Goal: Task Accomplishment & Management: Use online tool/utility

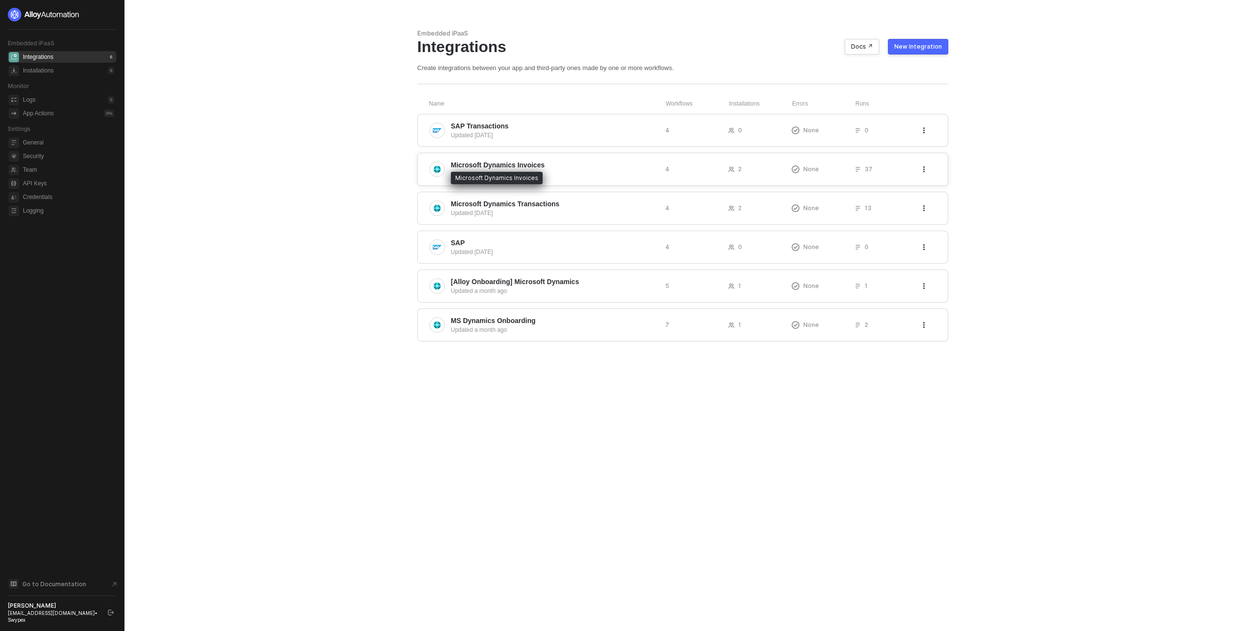
click at [512, 164] on span "Microsoft Dynamics Invoices" at bounding box center [498, 165] width 94 height 10
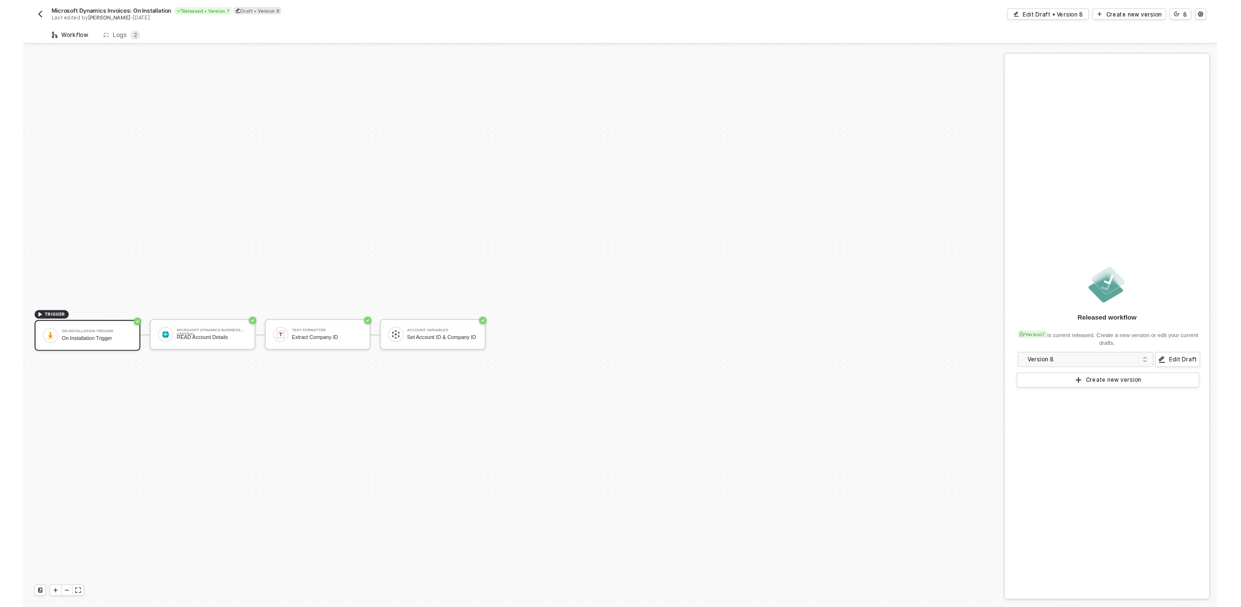
scroll to position [18, 0]
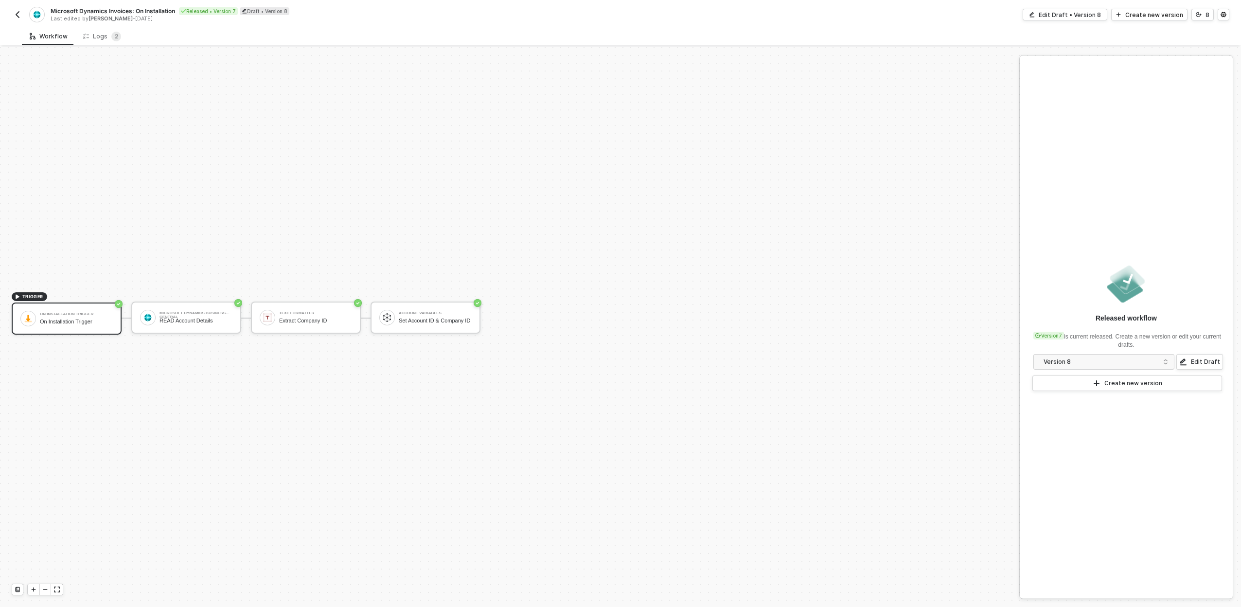
click at [223, 212] on div "TRIGGER On Installation Trigger On Installation Trigger Microsoft Dynamics Busi…" at bounding box center [507, 318] width 1014 height 578
click at [229, 316] on div "Microsoft Dynamics Business Central READ Account Details" at bounding box center [196, 317] width 73 height 18
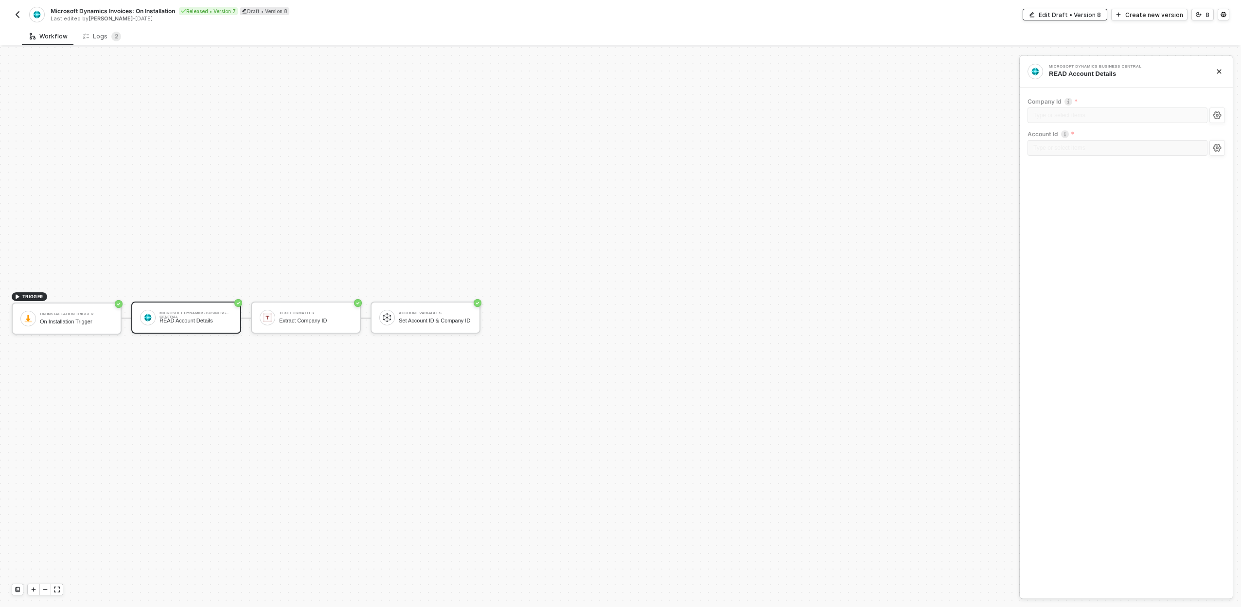
click at [1082, 17] on div "Edit Draft • Version 8" at bounding box center [1070, 15] width 62 height 8
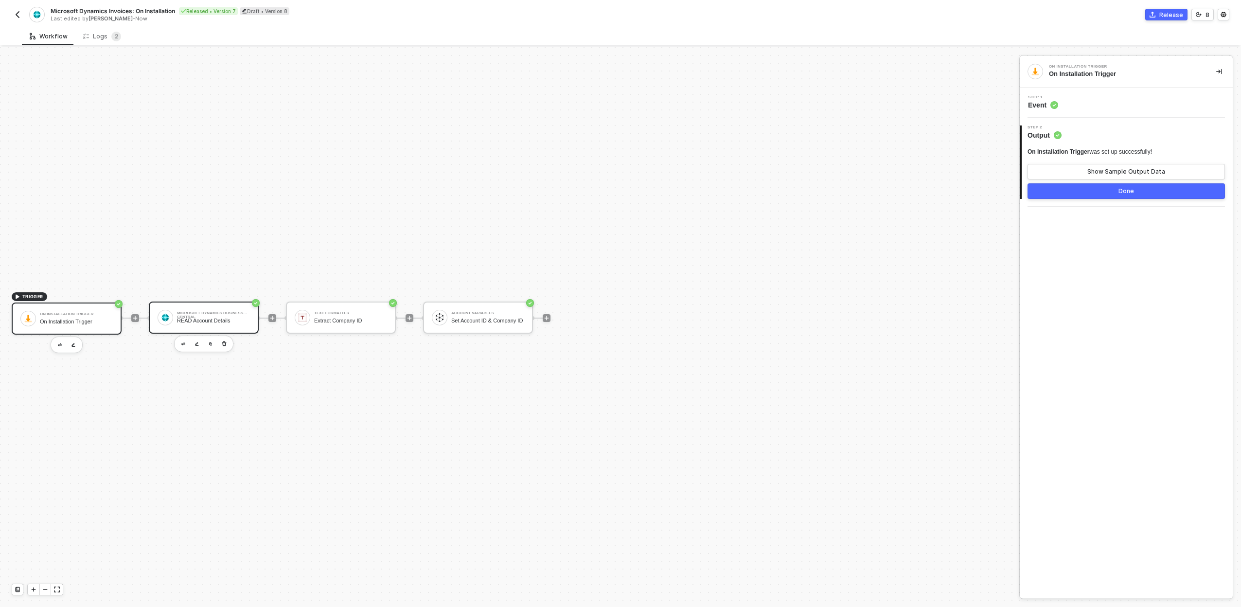
click at [199, 321] on div "READ Account Details" at bounding box center [213, 321] width 73 height 6
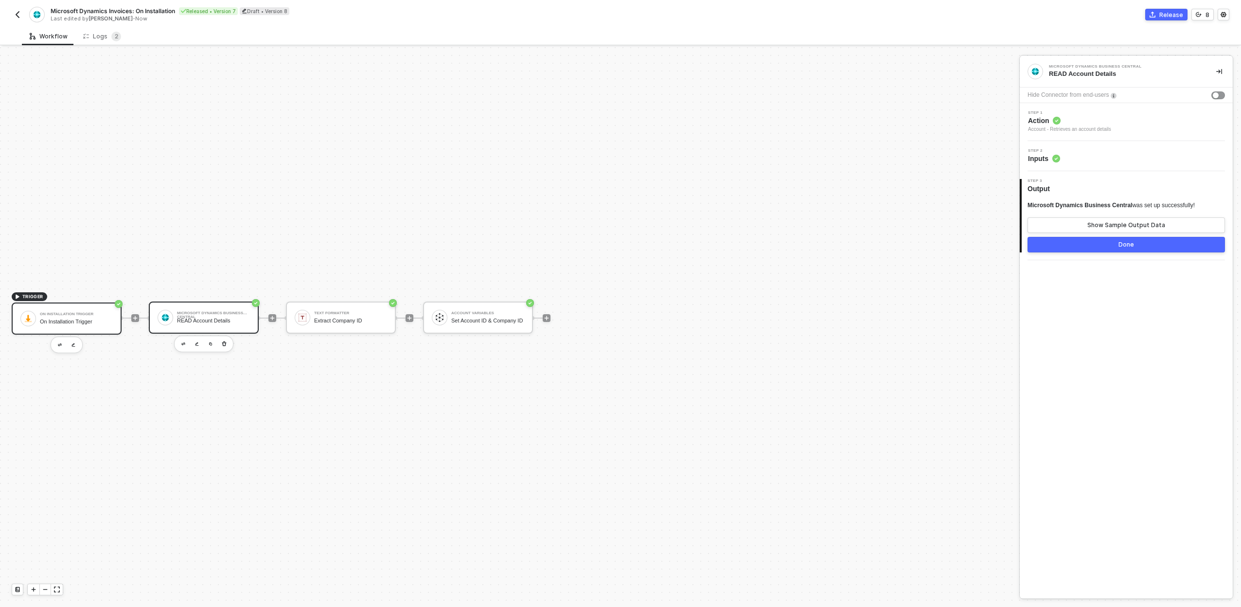
click at [108, 314] on div "On Installation Trigger" at bounding box center [76, 314] width 73 height 4
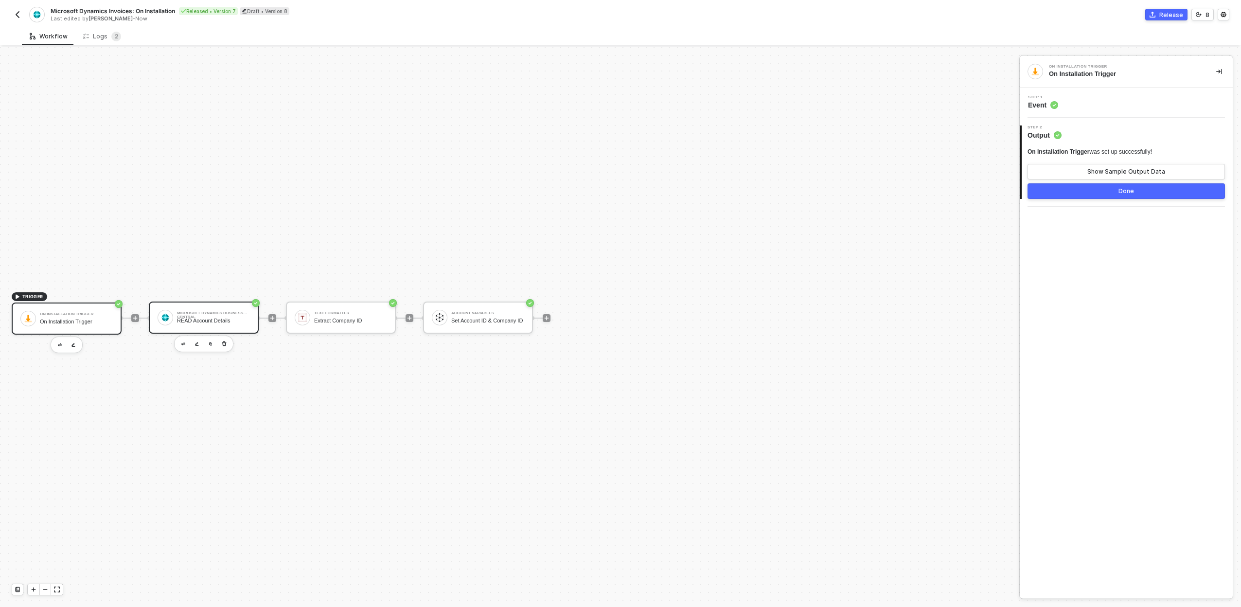
click at [195, 304] on div "Microsoft Dynamics Business Central READ Account Details" at bounding box center [204, 318] width 110 height 32
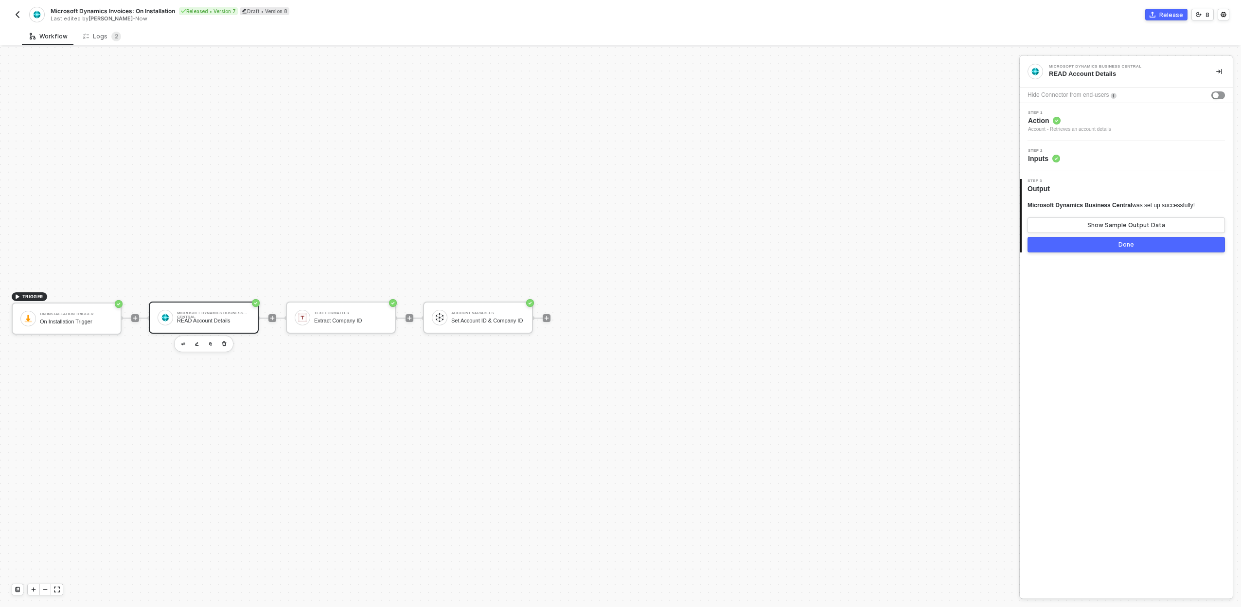
click at [1101, 156] on div "Step 2 Inputs" at bounding box center [1127, 156] width 211 height 15
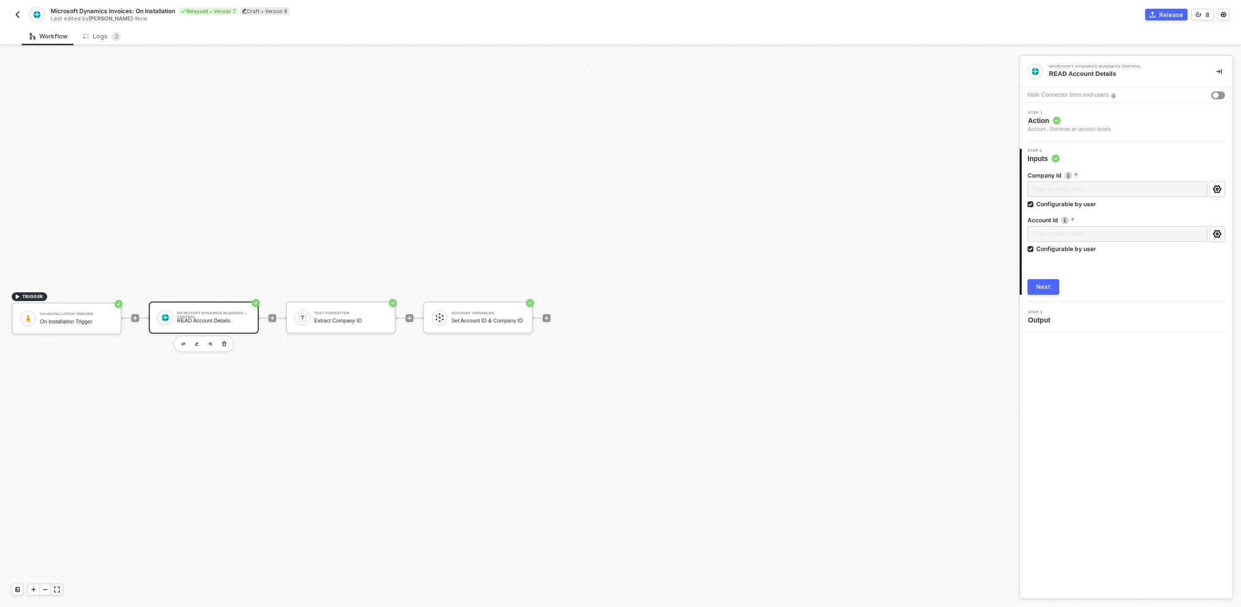
click at [1042, 177] on label "Company Id" at bounding box center [1126, 175] width 197 height 8
click at [1044, 218] on label "Account Id" at bounding box center [1126, 220] width 197 height 8
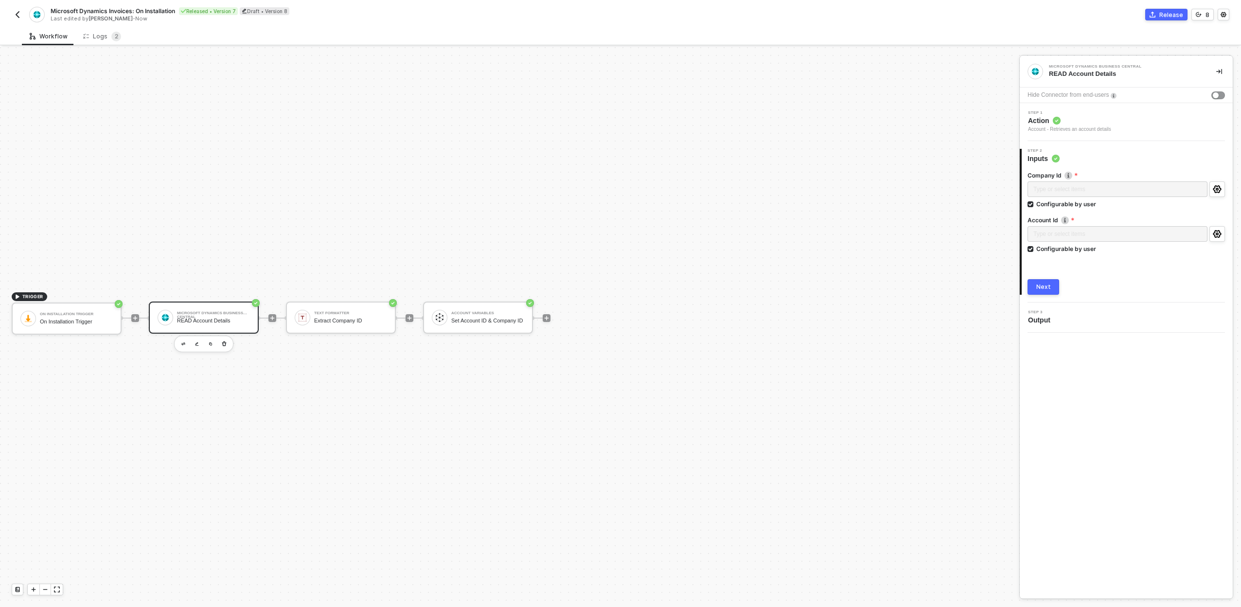
click at [1055, 222] on label "Account Id" at bounding box center [1126, 220] width 197 height 8
click at [443, 218] on div "TRIGGER On Installation Trigger On Installation Trigger Microsoft Dynamics Busi…" at bounding box center [507, 318] width 1014 height 578
click at [221, 323] on div "READ Account Details" at bounding box center [213, 321] width 73 height 6
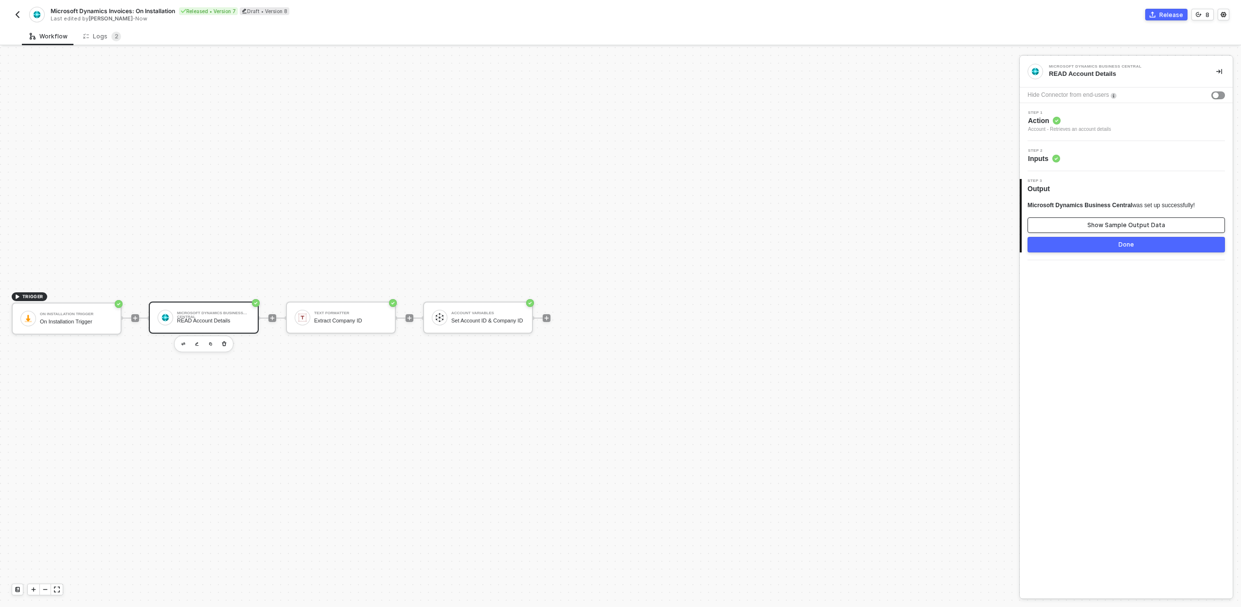
click at [1092, 221] on div "Show Sample Output Data" at bounding box center [1126, 225] width 78 height 8
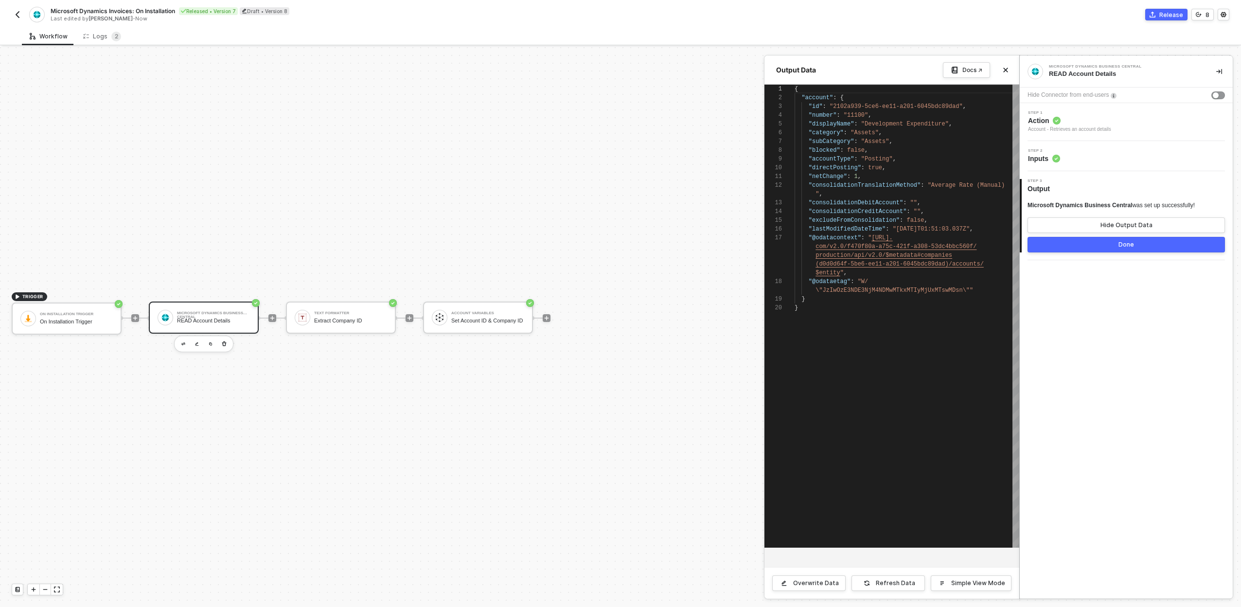
scroll to position [88, 0]
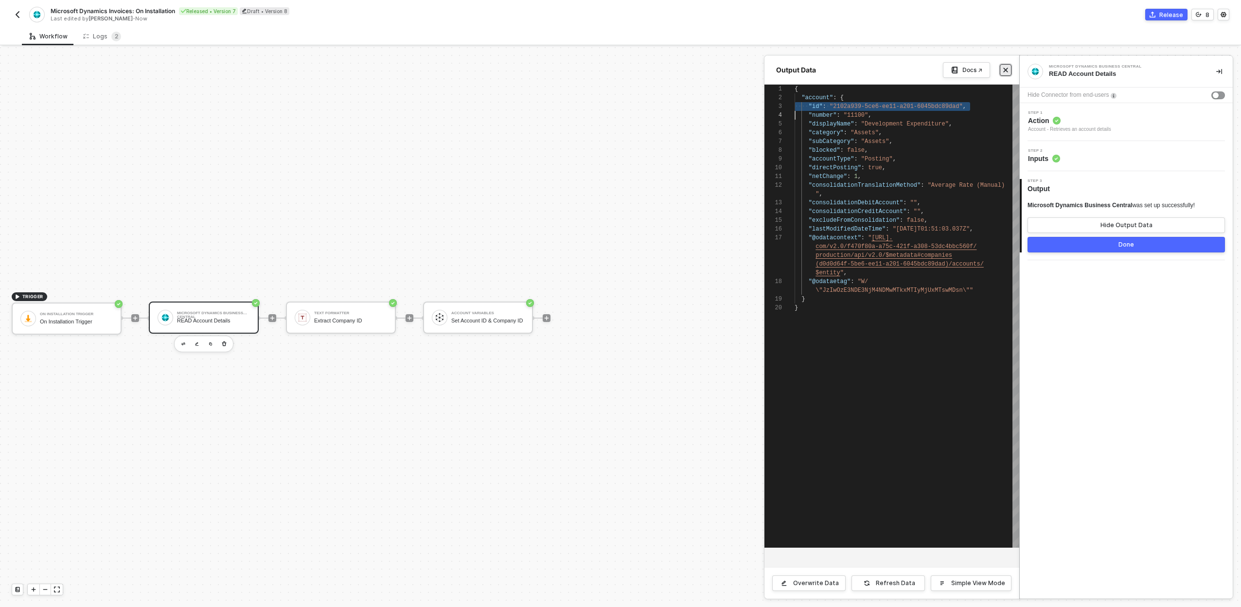
click at [1008, 69] on icon "icon-close" at bounding box center [1006, 70] width 6 height 6
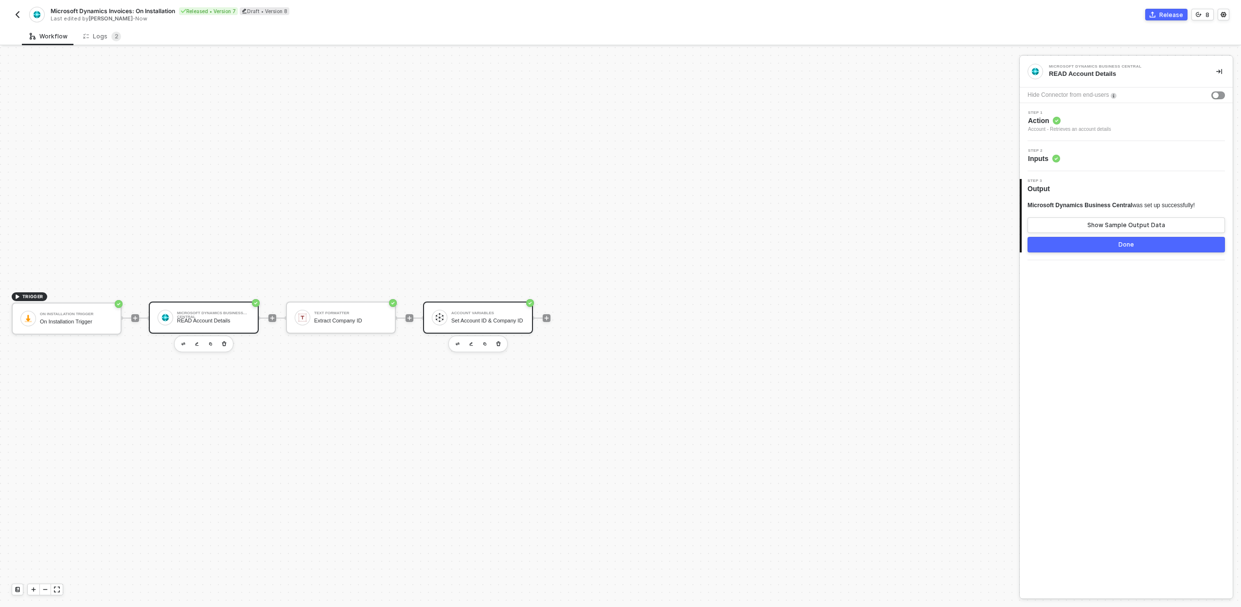
click at [505, 311] on div "Account Variables" at bounding box center [487, 313] width 73 height 4
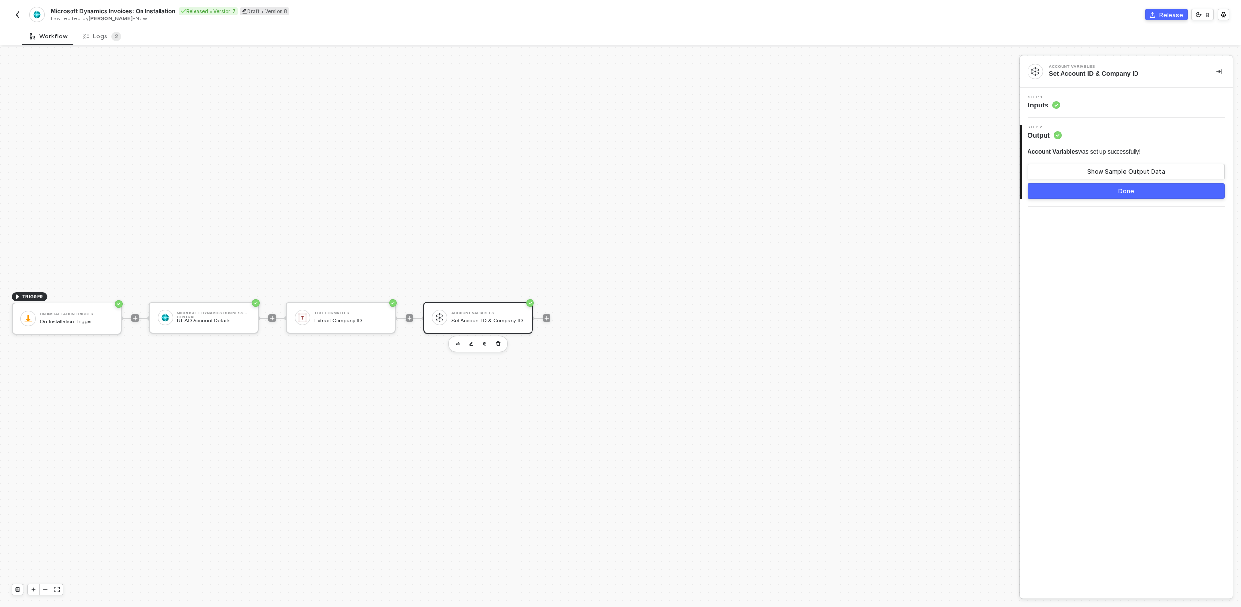
click at [1123, 106] on div "Step 1 Inputs" at bounding box center [1127, 102] width 211 height 15
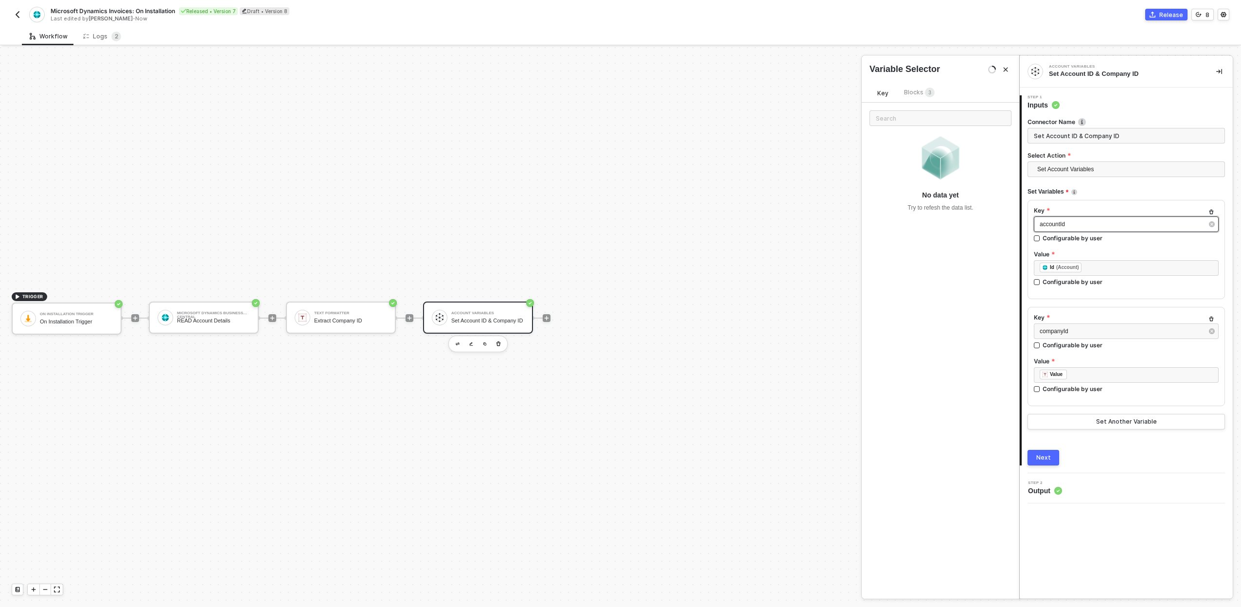
click at [1056, 221] on span "accountId" at bounding box center [1052, 224] width 25 height 7
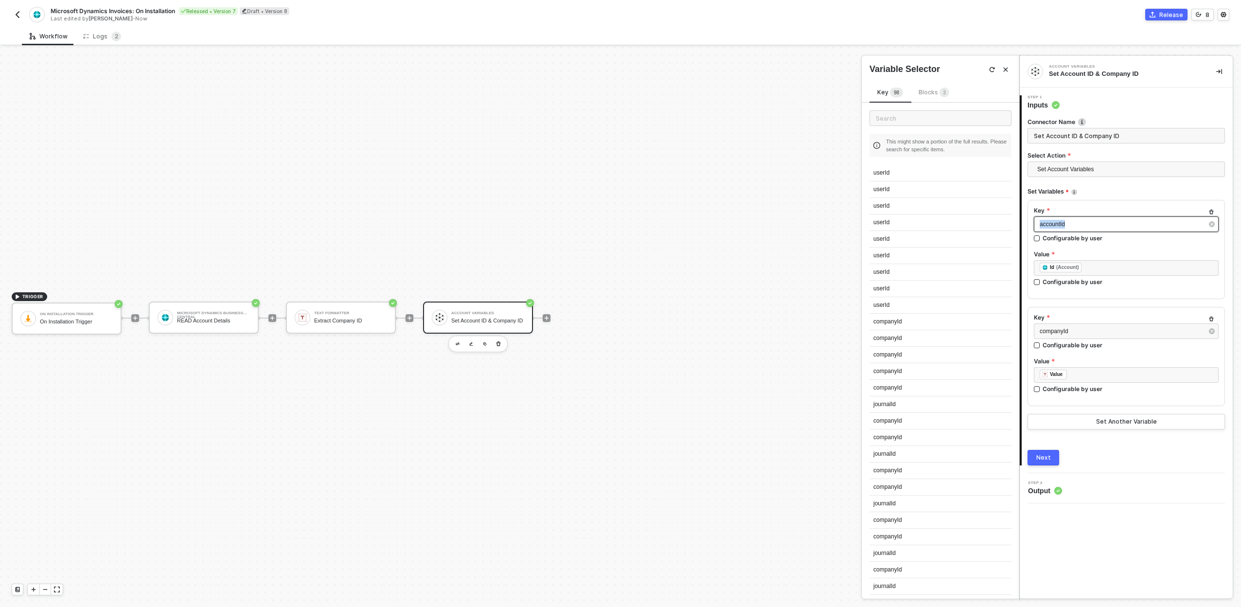
click at [1057, 221] on span "accountId" at bounding box center [1052, 224] width 25 height 7
click at [963, 101] on div "TRIGGER On Installation Trigger On Installation Trigger Microsoft Dynamics Busi…" at bounding box center [507, 318] width 1014 height 578
click at [1218, 71] on icon "icon-collapse-right" at bounding box center [1219, 72] width 6 height 6
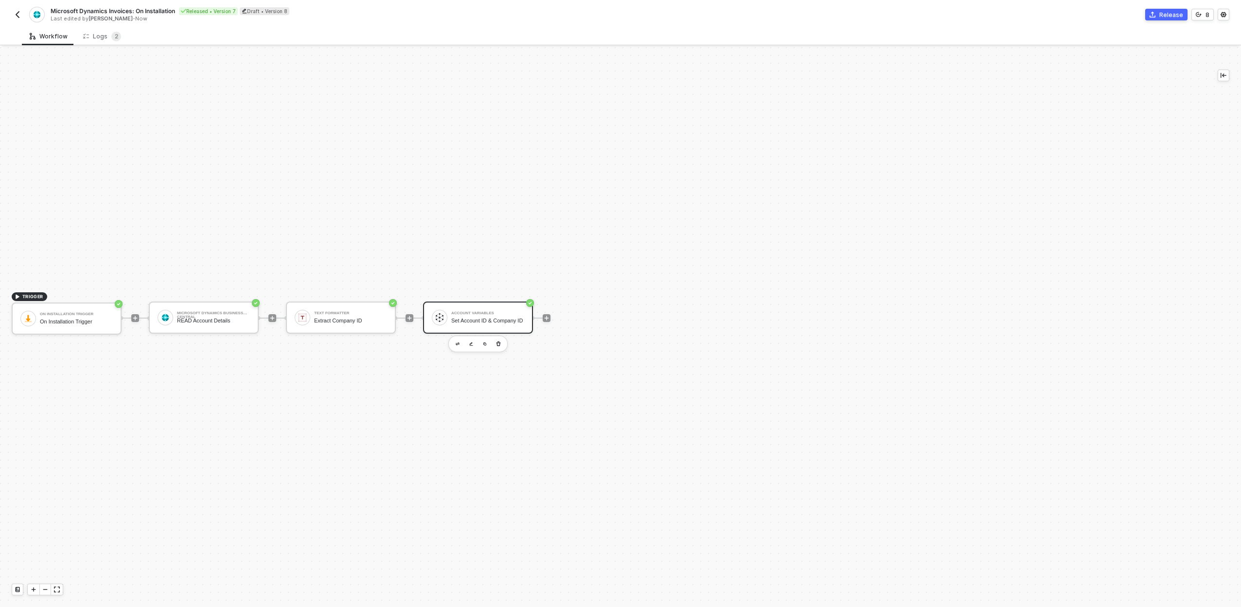
click at [16, 15] on img "button" at bounding box center [18, 15] width 8 height 8
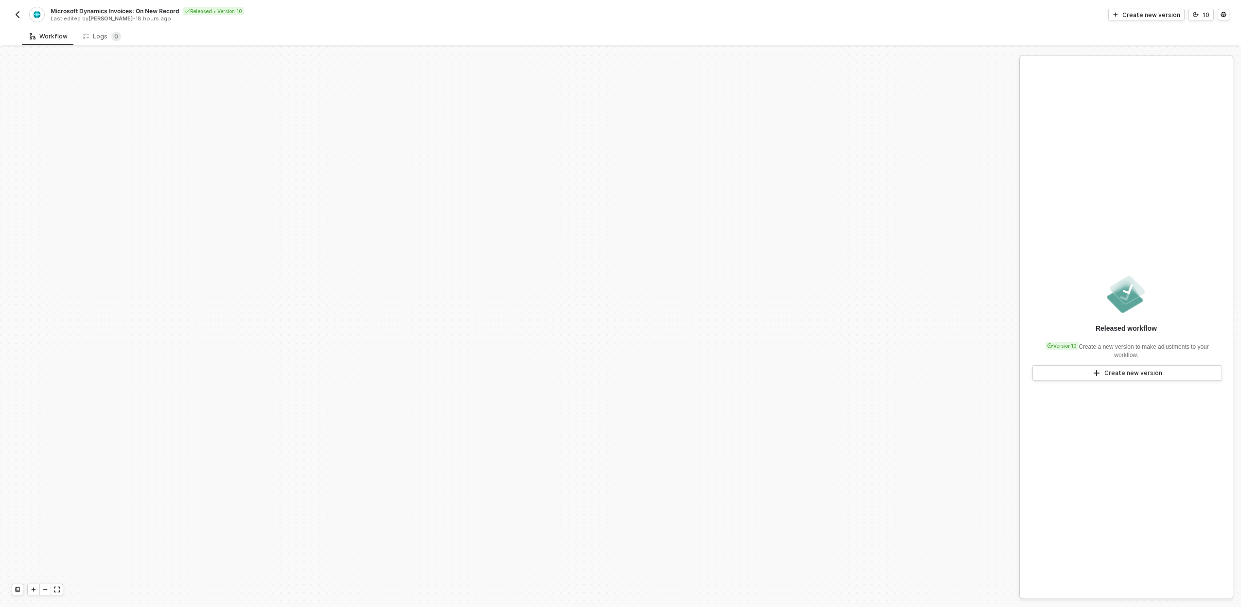
scroll to position [334, 0]
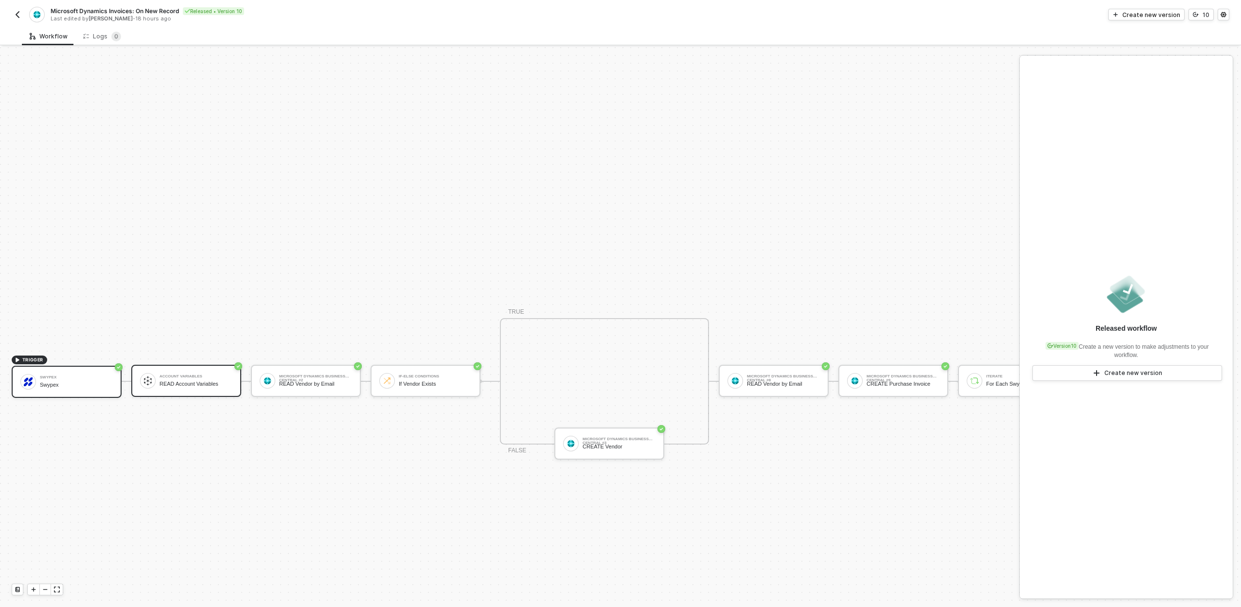
click at [173, 387] on div "READ Account Variables" at bounding box center [196, 384] width 73 height 6
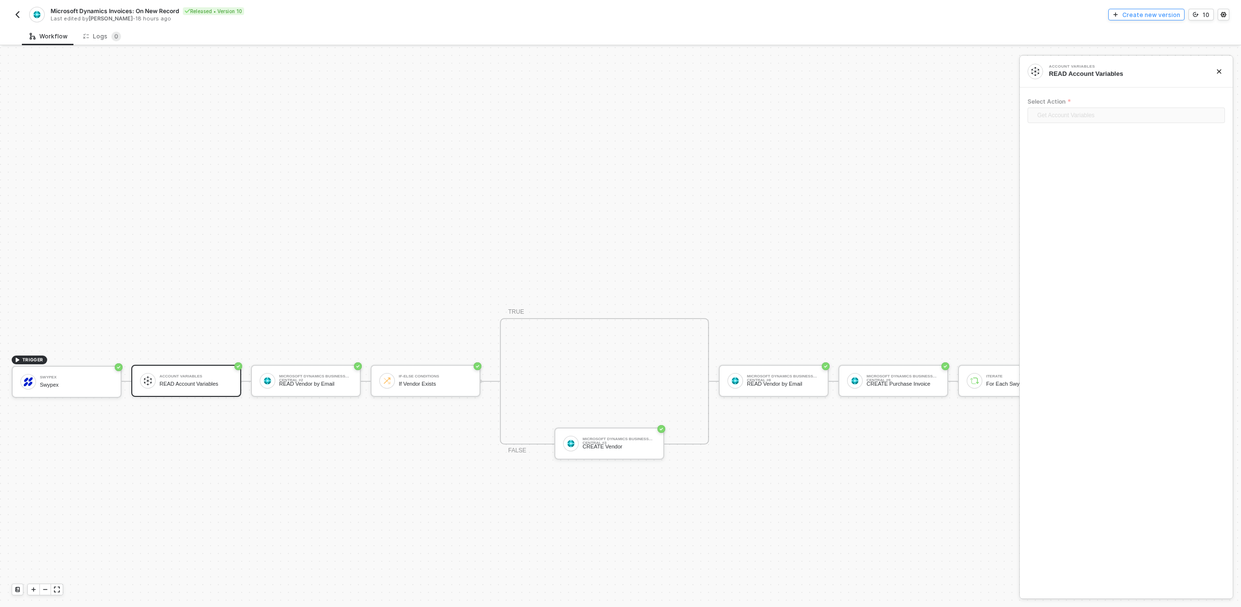
click at [1171, 17] on div "Create new version" at bounding box center [1151, 15] width 58 height 8
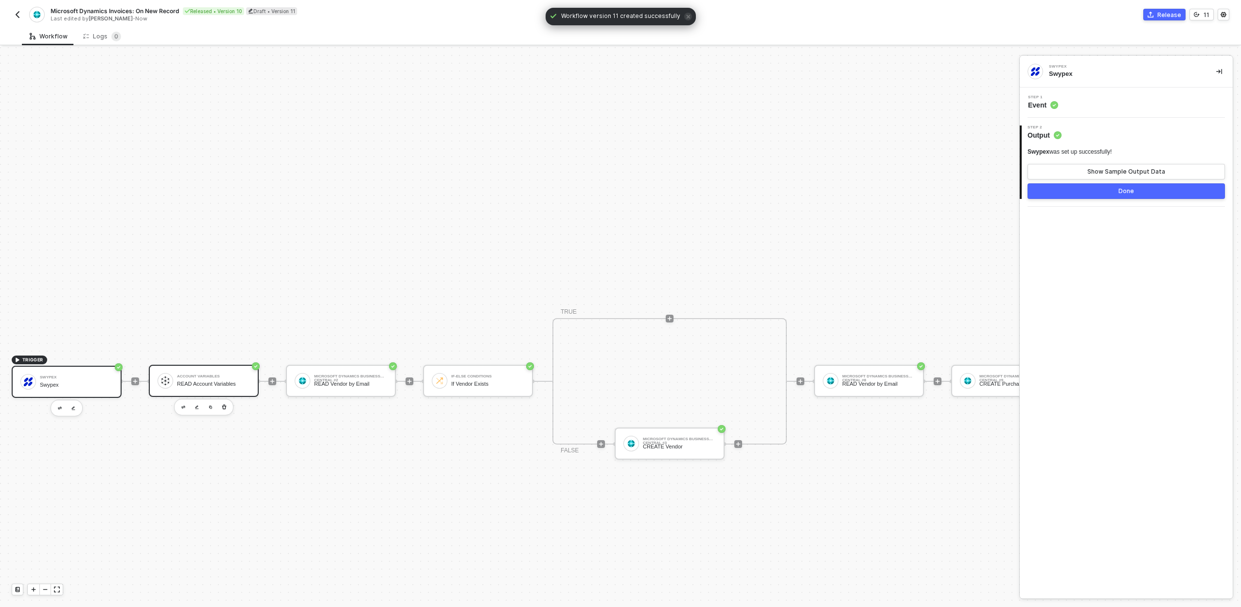
click at [242, 382] on div "READ Account Variables" at bounding box center [213, 384] width 73 height 6
click at [204, 372] on div "Account Variables READ Account Variables" at bounding box center [213, 381] width 73 height 18
click at [1140, 113] on div "Step 1 Inputs" at bounding box center [1126, 103] width 213 height 30
click at [1096, 105] on div "Step 1 Inputs" at bounding box center [1127, 102] width 211 height 15
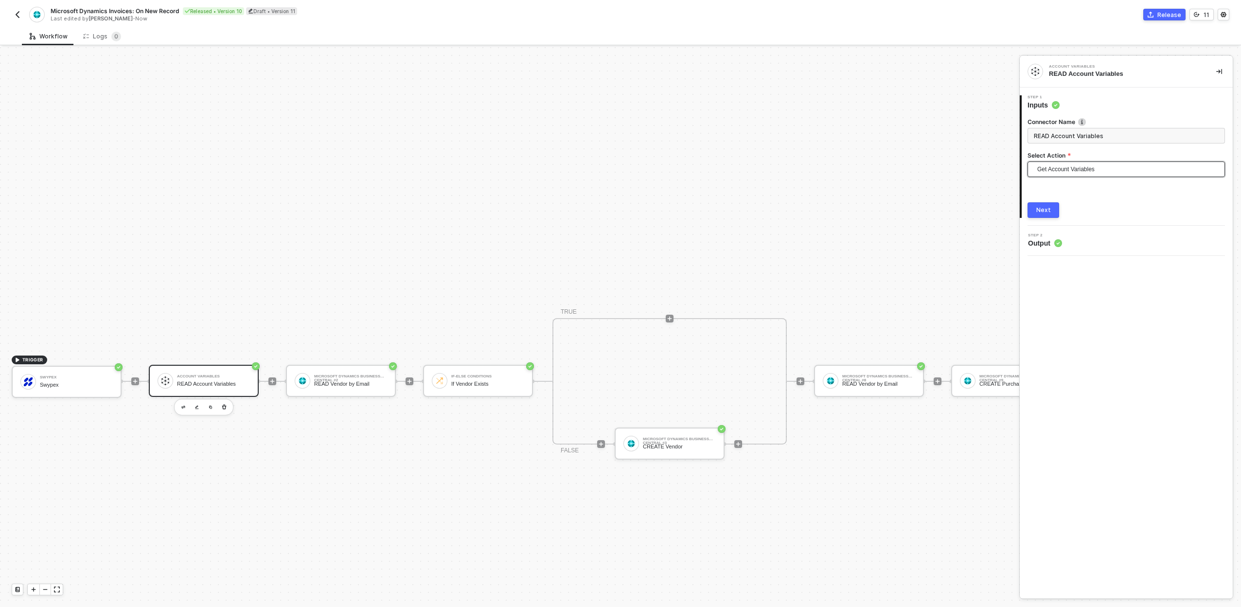
click at [1068, 165] on span "Get Account Variables" at bounding box center [1128, 169] width 182 height 15
click at [758, 159] on div "TRIGGER Swypex Swypex Account Variables READ Account Variables Microsoft Dynami…" at bounding box center [1071, 381] width 2143 height 1336
click at [1029, 210] on button "Next" at bounding box center [1044, 210] width 32 height 16
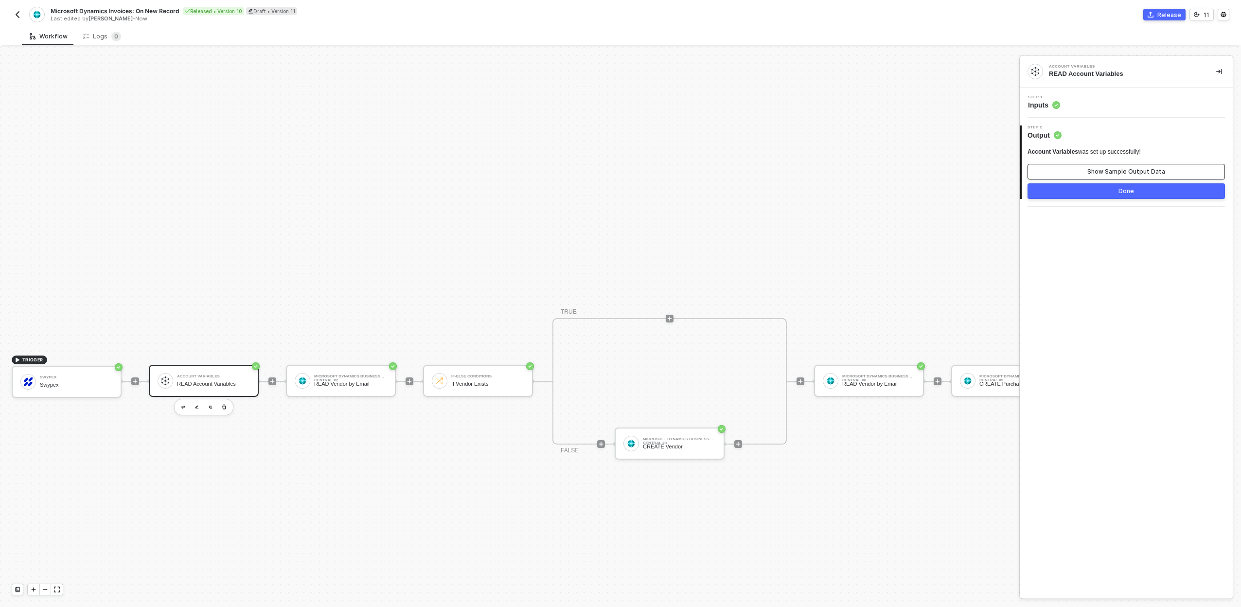
click at [1078, 176] on button "Show Sample Output Data" at bounding box center [1126, 172] width 197 height 16
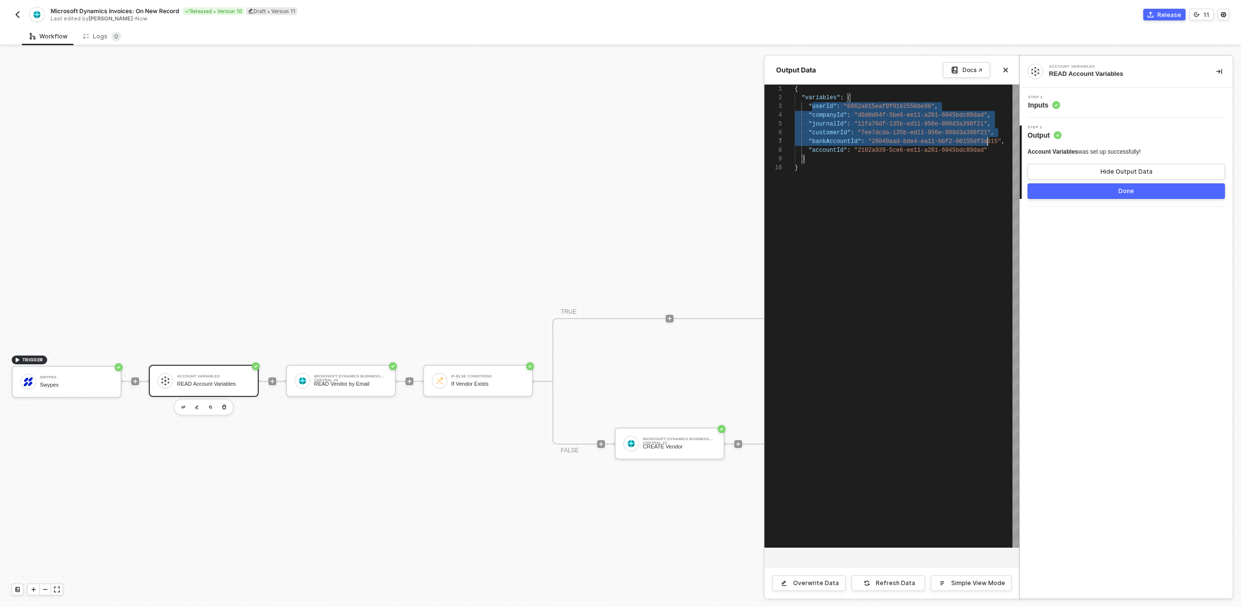
scroll to position [18, 193]
drag, startPoint x: 811, startPoint y: 109, endPoint x: 991, endPoint y: 146, distance: 183.6
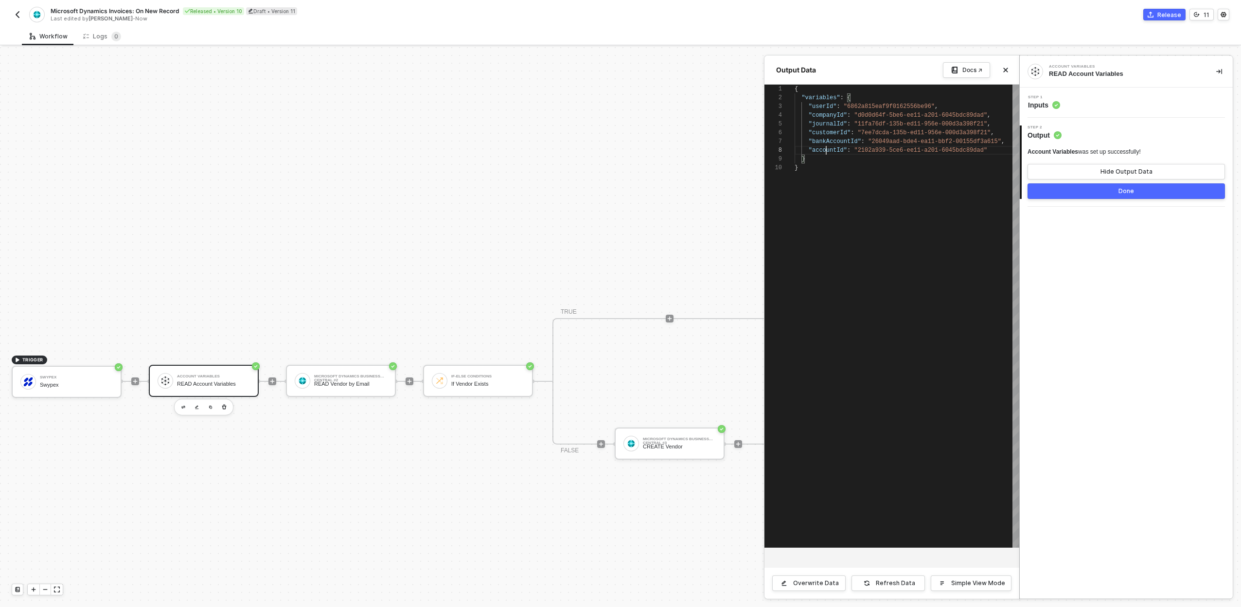
click at [825, 150] on span ""accountId"" at bounding box center [828, 150] width 38 height 7
click at [358, 185] on div at bounding box center [620, 327] width 1241 height 560
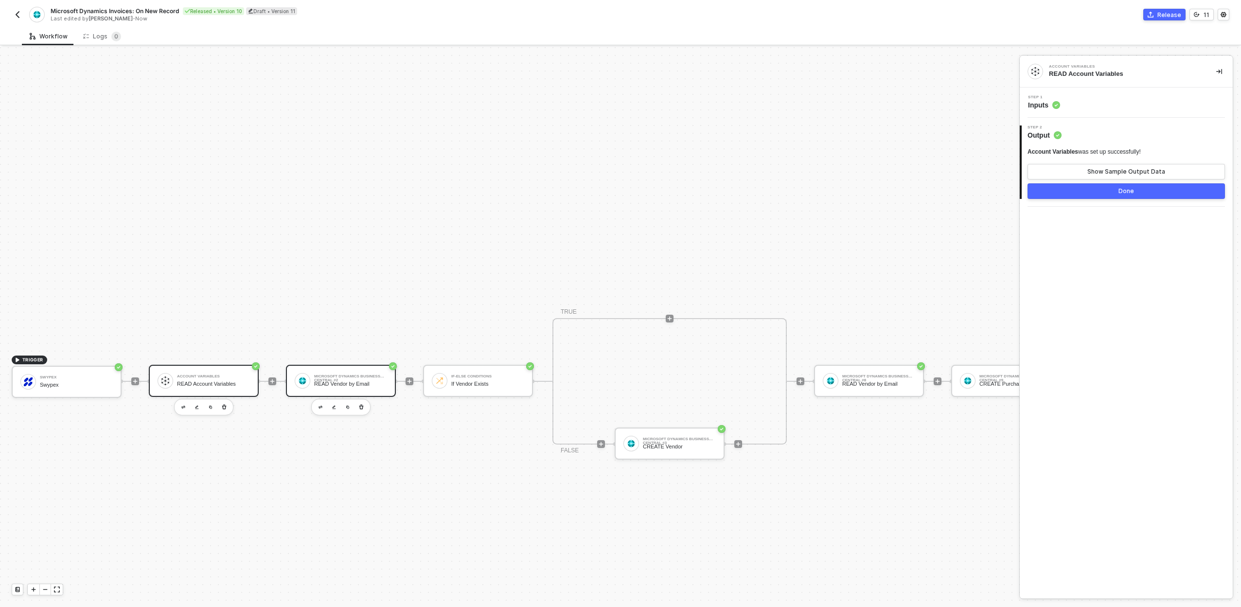
click at [345, 378] on div "Microsoft Dynamics Business Central #2" at bounding box center [350, 376] width 73 height 4
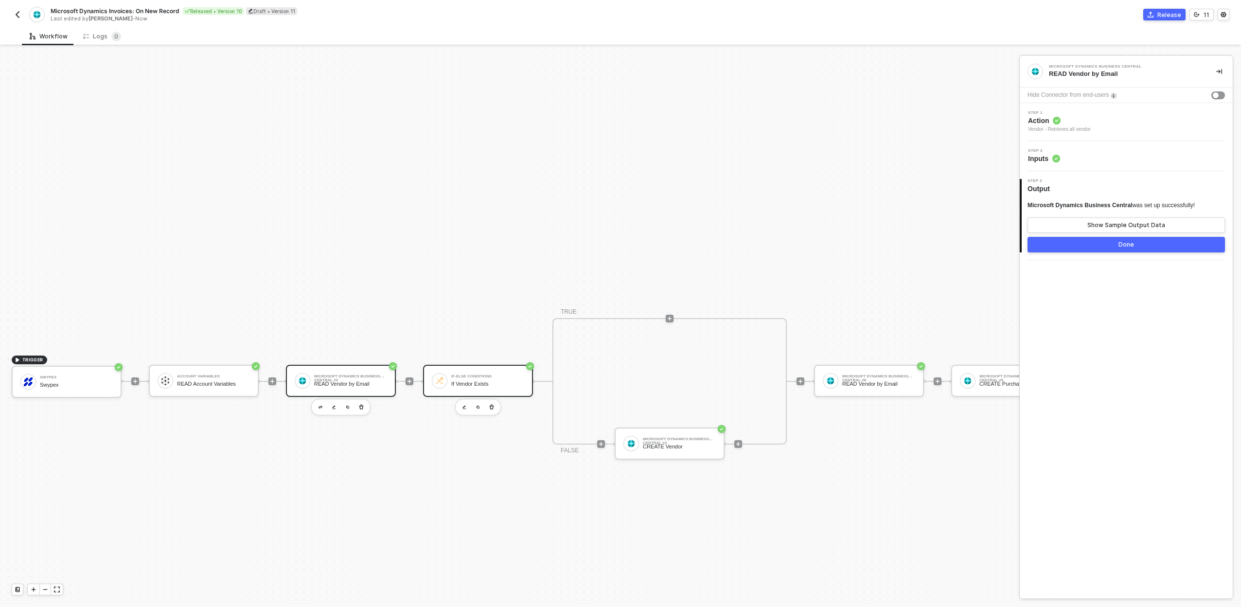
click at [468, 385] on div "If Vendor Exists" at bounding box center [487, 384] width 73 height 6
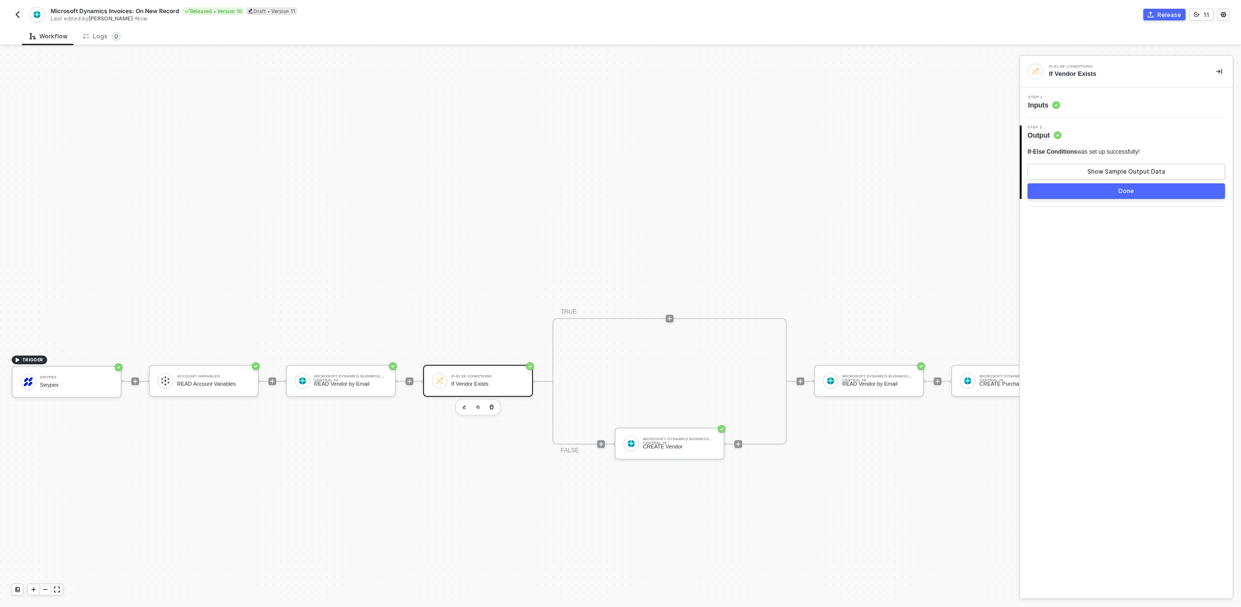
click at [1095, 108] on div "Step 1 Inputs" at bounding box center [1127, 102] width 211 height 15
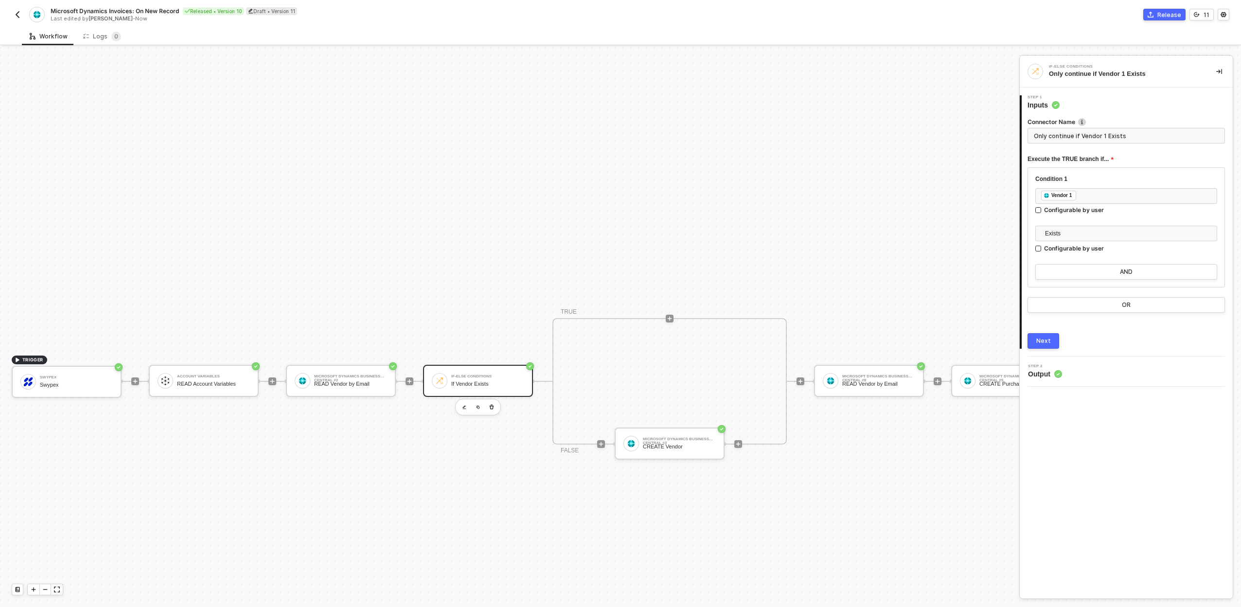
click at [1082, 137] on input "Only continue if Vendor 1 Exists" at bounding box center [1126, 136] width 197 height 16
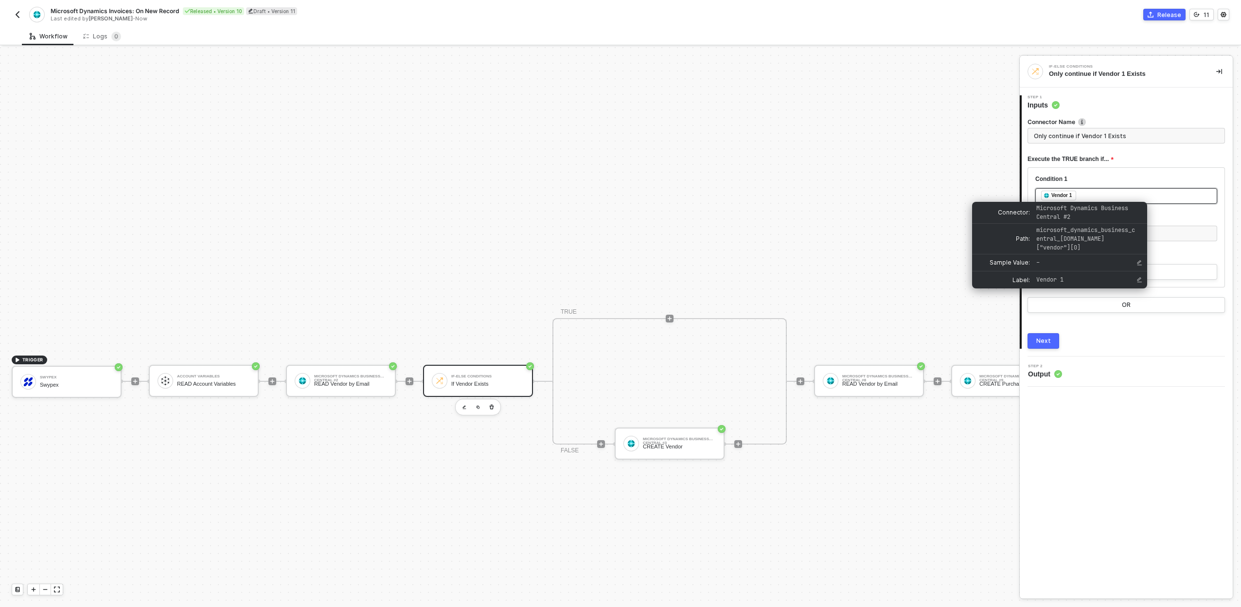
click at [1063, 196] on div "Vendor 1" at bounding box center [1061, 195] width 20 height 9
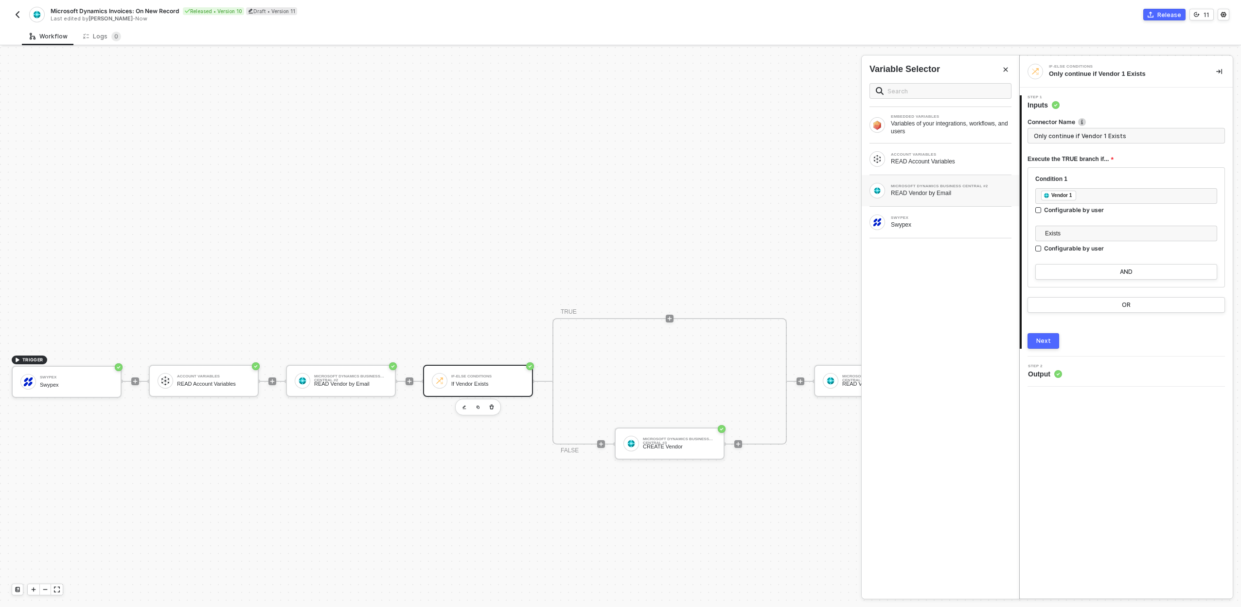
click at [947, 188] on div "MICROSOFT DYNAMICS BUSINESS CENTRAL #2" at bounding box center [951, 186] width 121 height 4
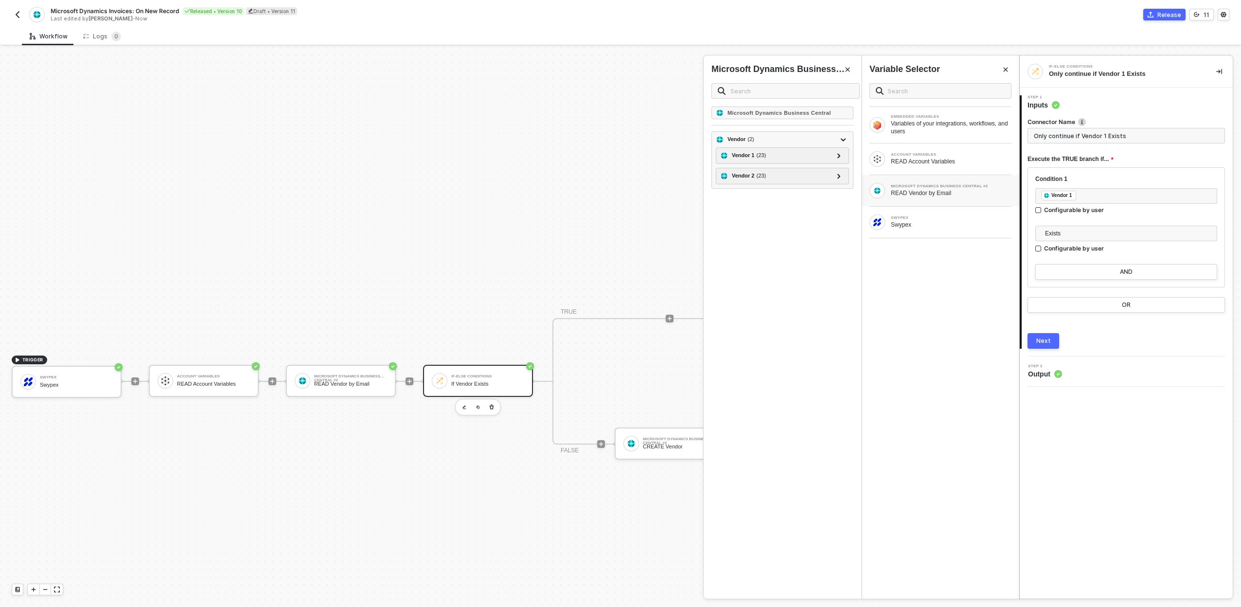
click at [849, 72] on icon "Close" at bounding box center [848, 70] width 6 height 6
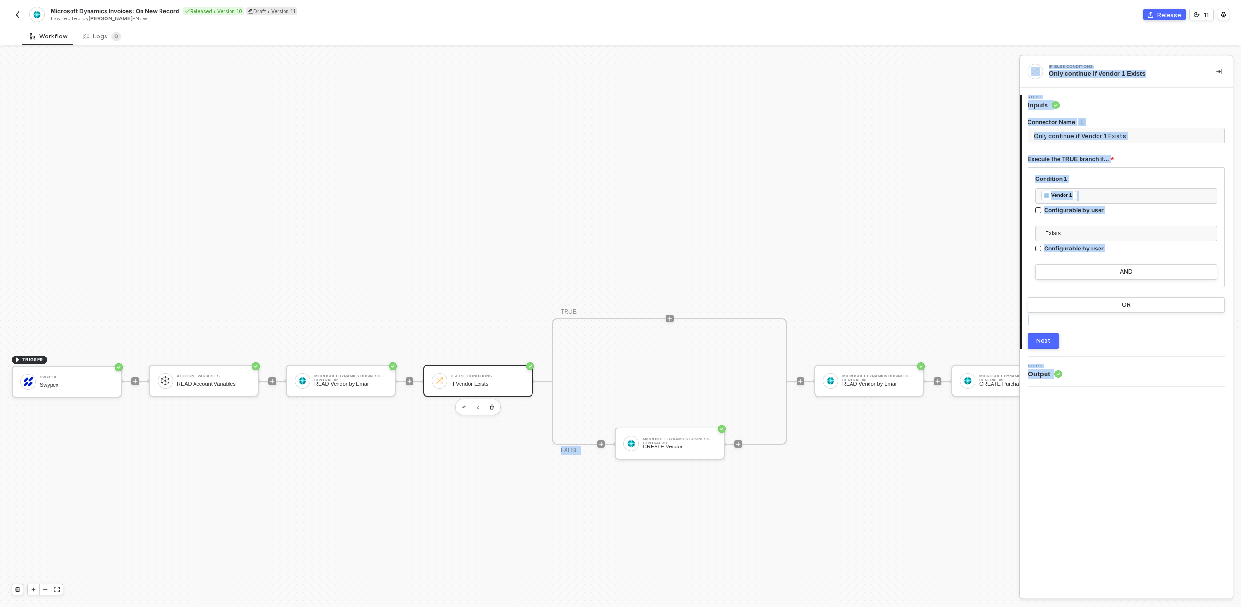
click at [497, 303] on div "TRIGGER Swypex Swypex Account Variables READ Account Variables Microsoft Dynami…" at bounding box center [1071, 381] width 2143 height 1336
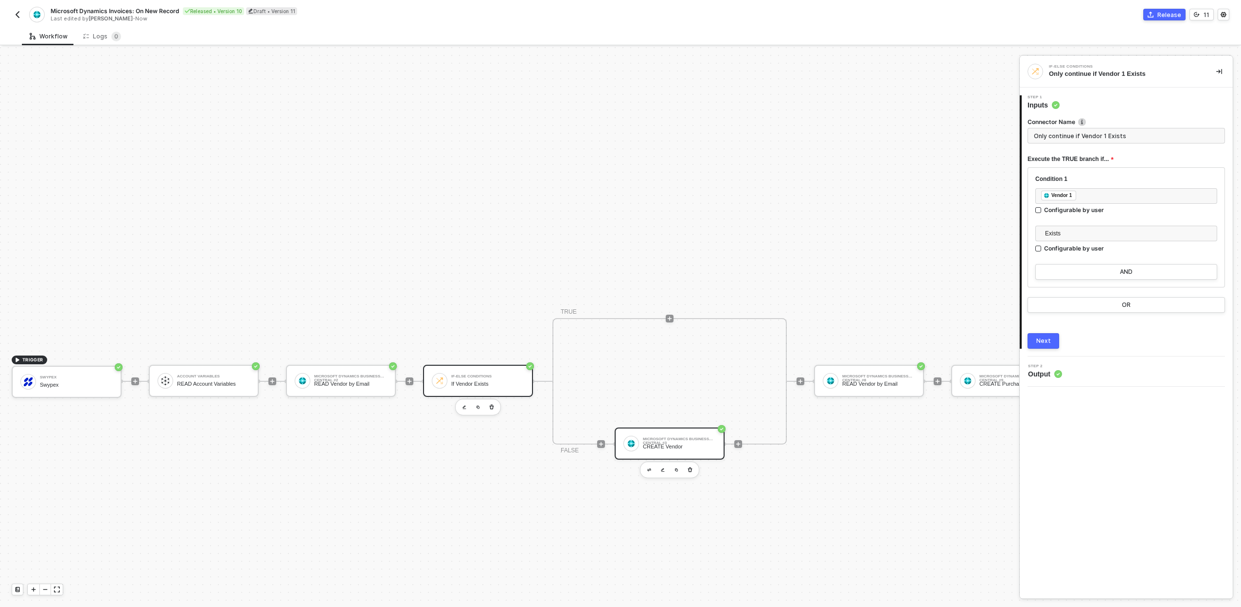
click at [688, 440] on div "Microsoft Dynamics Business Central #3" at bounding box center [679, 439] width 73 height 4
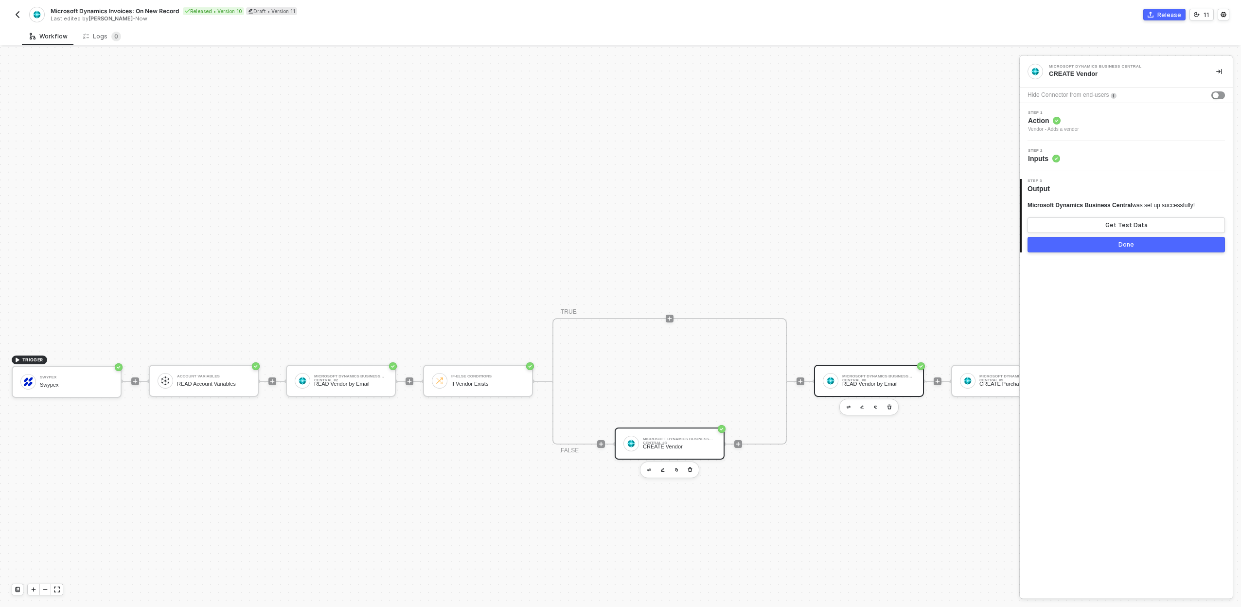
click at [878, 381] on div "READ Vendor by Email" at bounding box center [878, 384] width 73 height 6
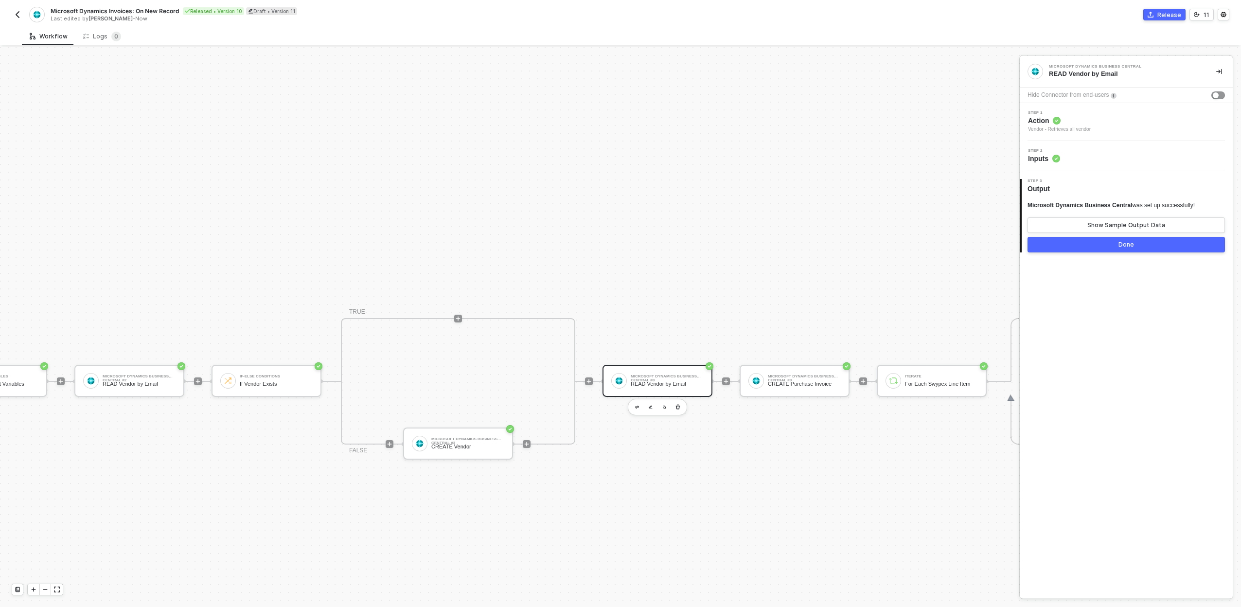
scroll to position [334, 214]
click at [824, 380] on div "Microsoft Dynamics Business Central #9 CREATE Purchase Invoice" at bounding box center [801, 381] width 73 height 18
click at [1083, 159] on div "Step 2 Inputs" at bounding box center [1127, 156] width 211 height 15
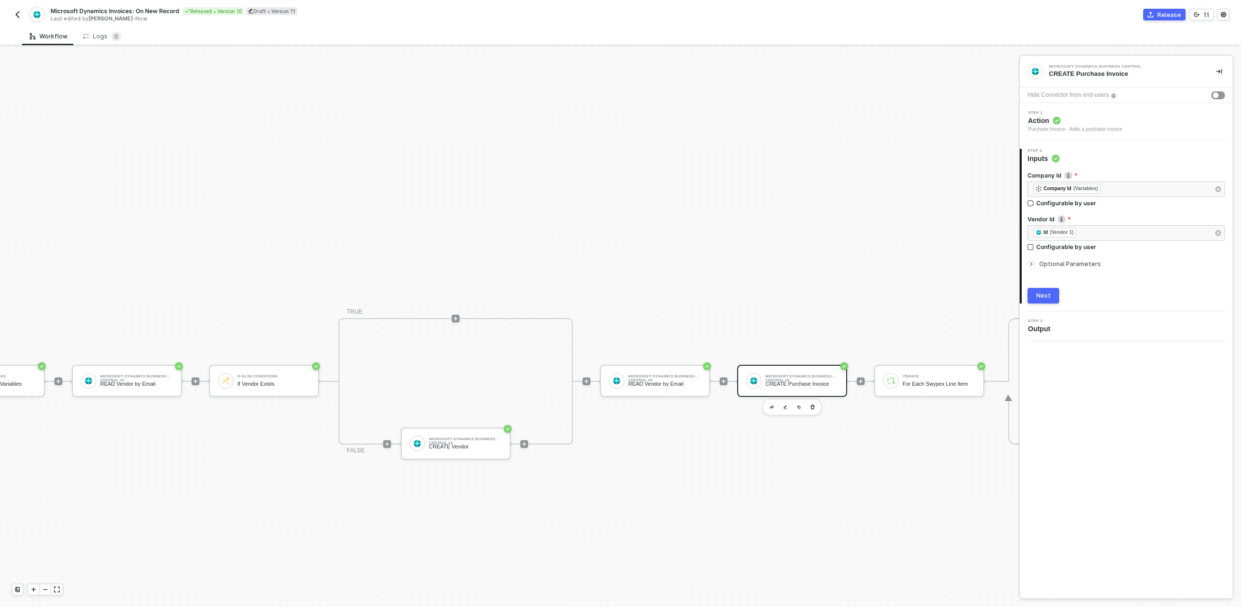
click at [1037, 266] on div at bounding box center [1034, 264] width 12 height 11
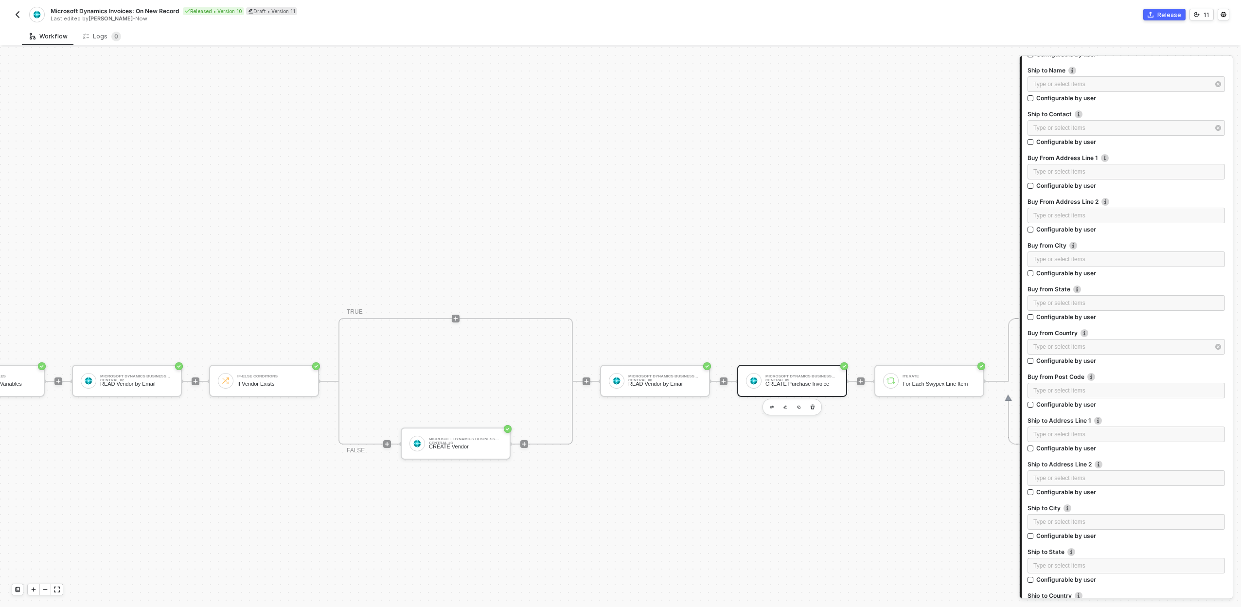
scroll to position [519, 0]
click at [856, 291] on div "TRIGGER Swypex Swypex Account Variables READ Account Variables Microsoft Dynami…" at bounding box center [857, 381] width 2143 height 1336
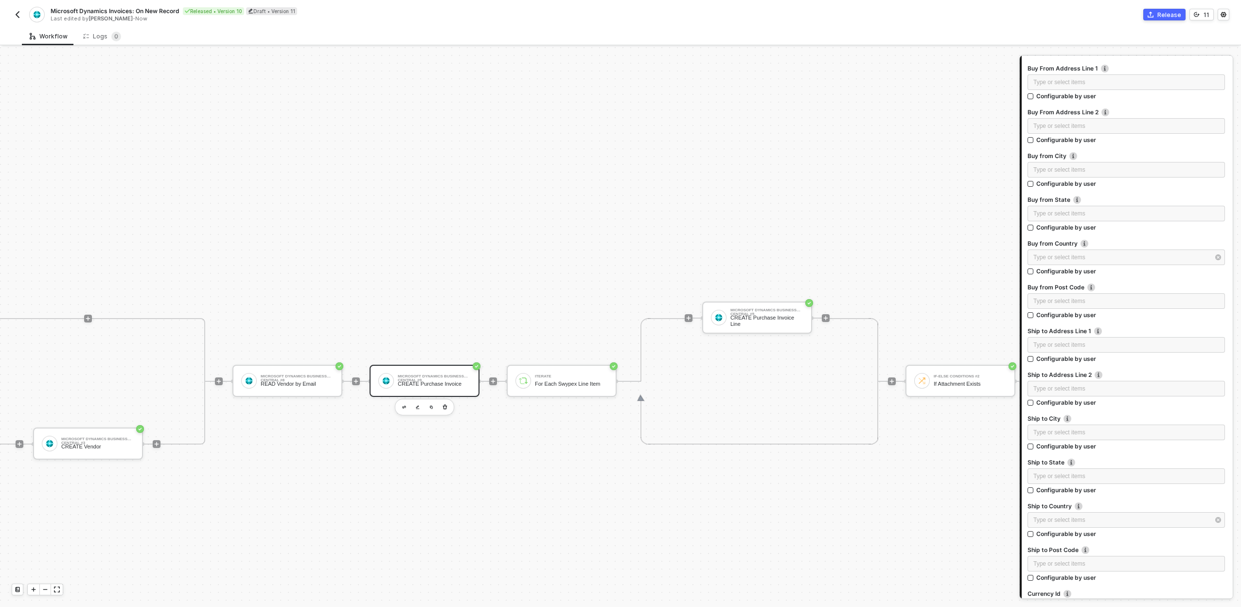
scroll to position [334, 584]
click at [757, 320] on div "CREATE Purchase Invoice Line" at bounding box center [764, 321] width 73 height 12
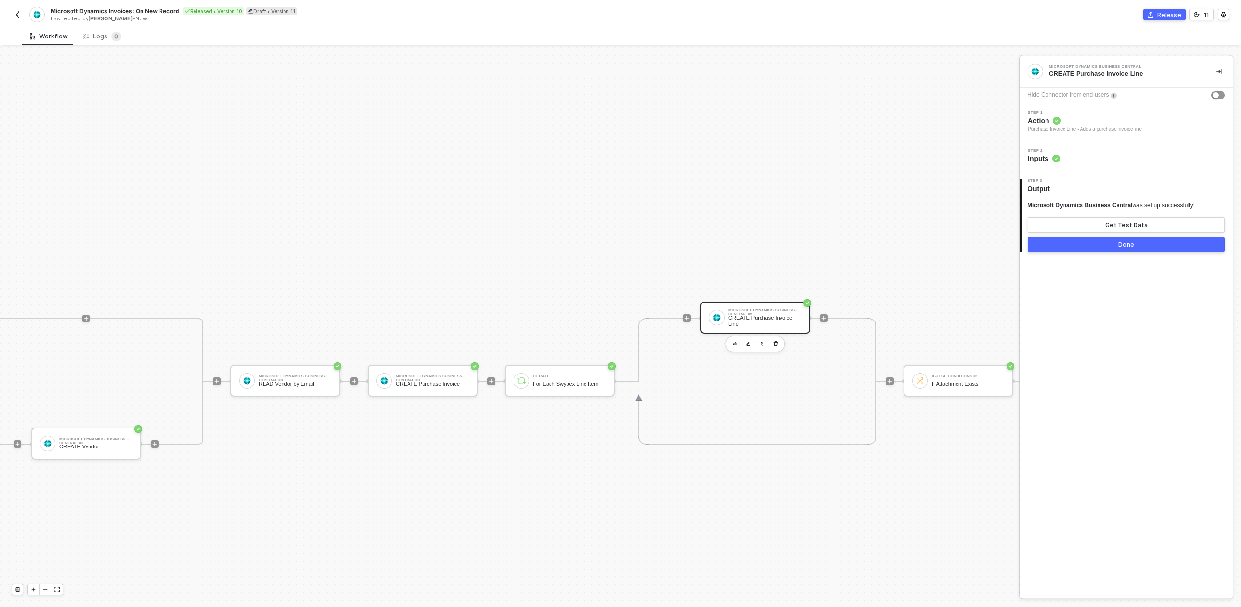
click at [1156, 153] on div "Step 2 Inputs" at bounding box center [1127, 156] width 211 height 15
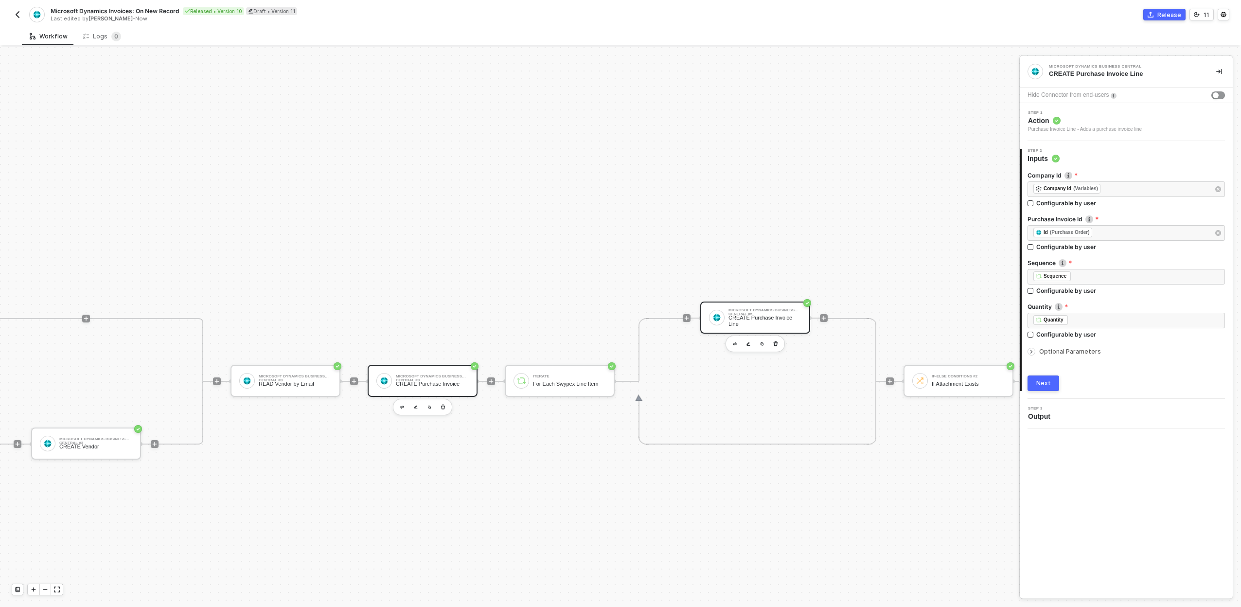
click at [442, 382] on div "CREATE Purchase Invoice" at bounding box center [432, 384] width 73 height 6
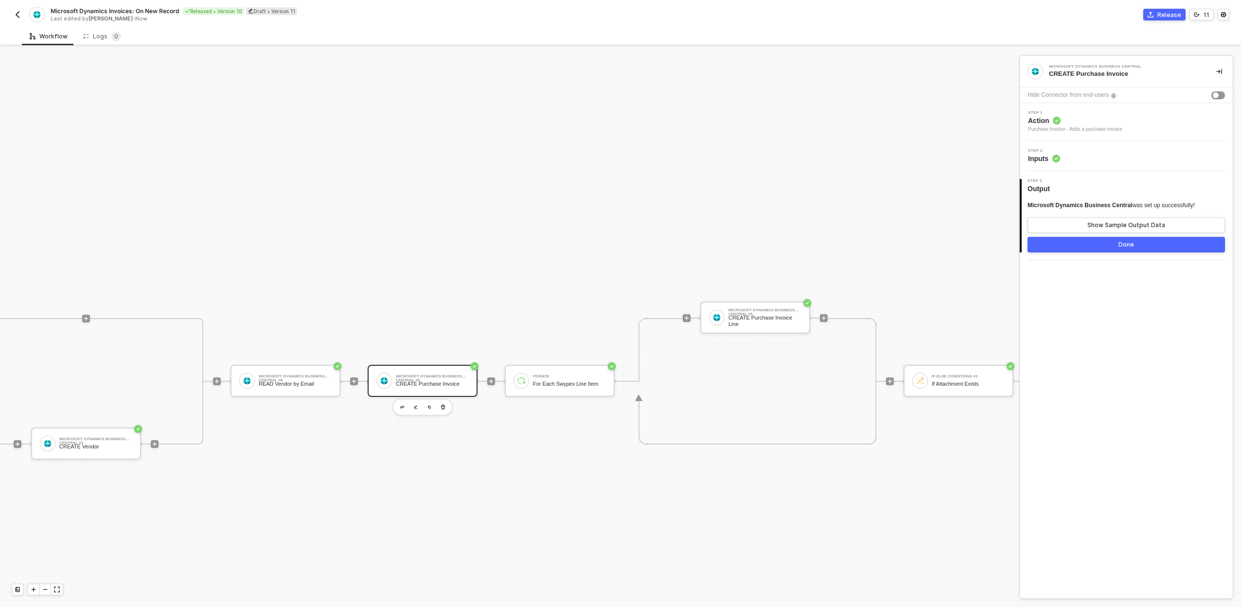
click at [1108, 162] on div "Step 2 Inputs" at bounding box center [1127, 156] width 211 height 15
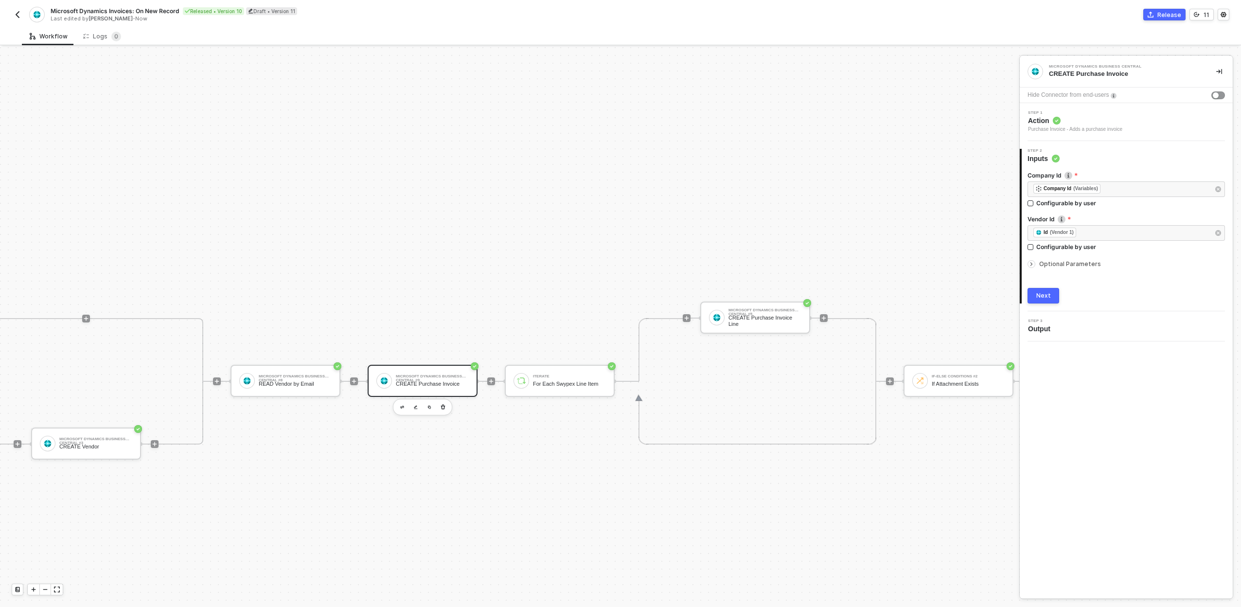
click at [12, 16] on button "button" at bounding box center [18, 15] width 12 height 12
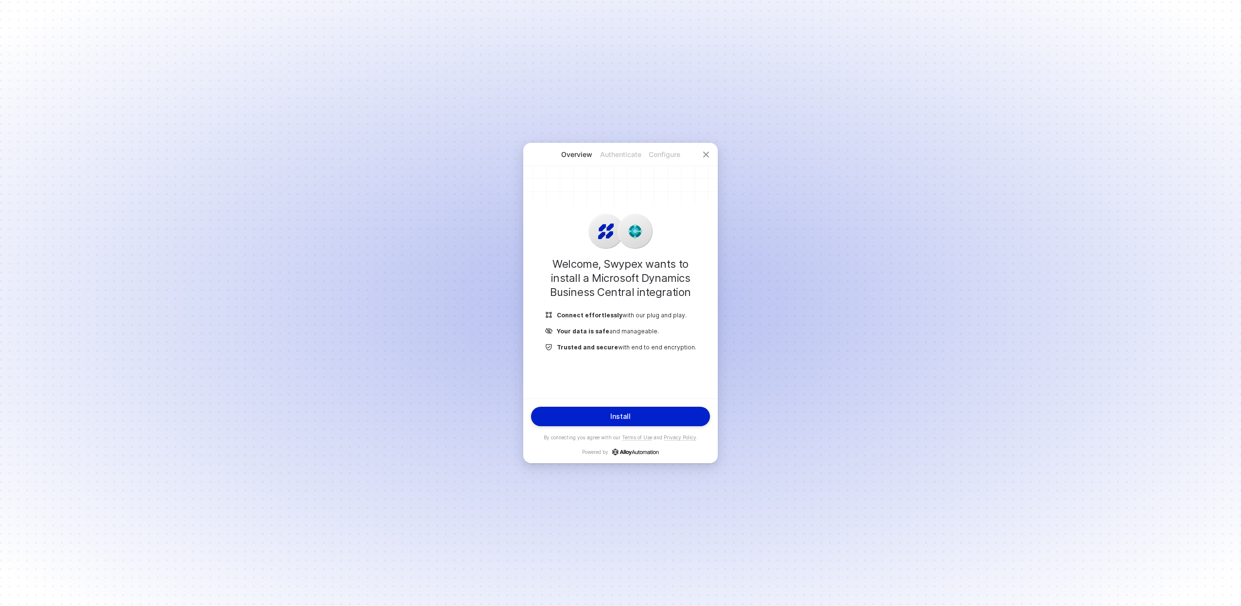
click at [659, 426] on div "Install By connecting you agree with our Terms of Use and Privacy Policy . Powe…" at bounding box center [620, 431] width 179 height 49
click at [660, 421] on button "Install" at bounding box center [620, 416] width 179 height 19
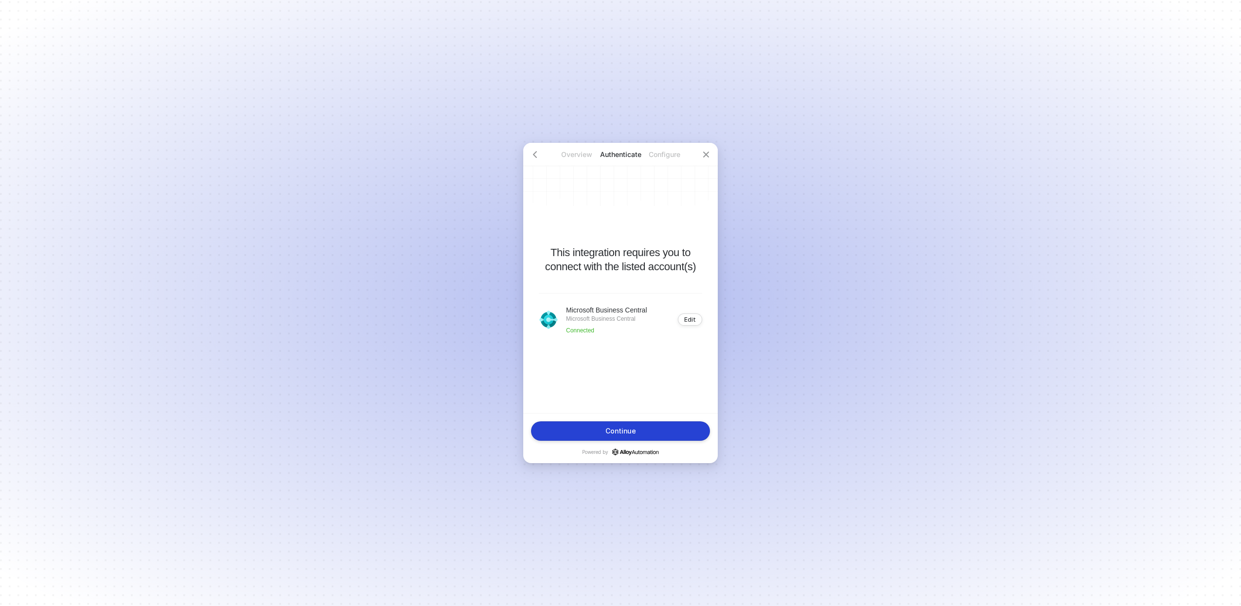
click at [662, 429] on button "Continue" at bounding box center [620, 431] width 179 height 19
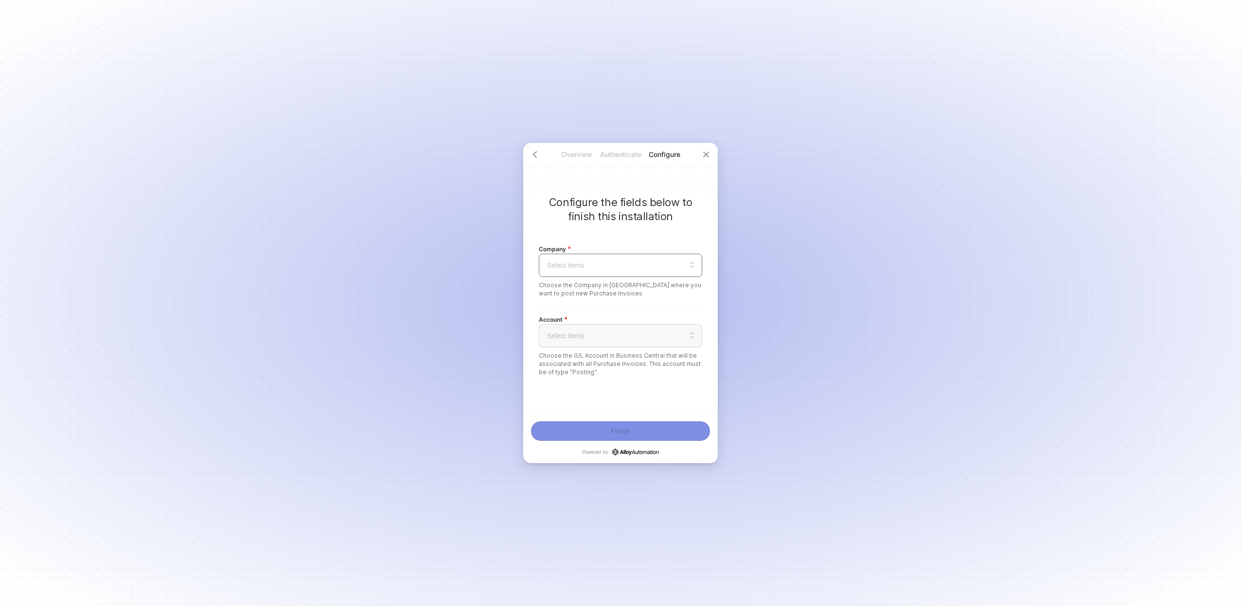
click at [585, 266] on input "search" at bounding box center [621, 265] width 152 height 22
click at [593, 312] on div "CRONUS USA, Inc." at bounding box center [620, 314] width 151 height 11
click at [594, 271] on span "CRONUS USA, Inc." at bounding box center [620, 265] width 147 height 15
click at [588, 313] on div "CRONUS USA, Inc." at bounding box center [620, 314] width 151 height 11
click at [651, 337] on input "search" at bounding box center [621, 336] width 152 height 22
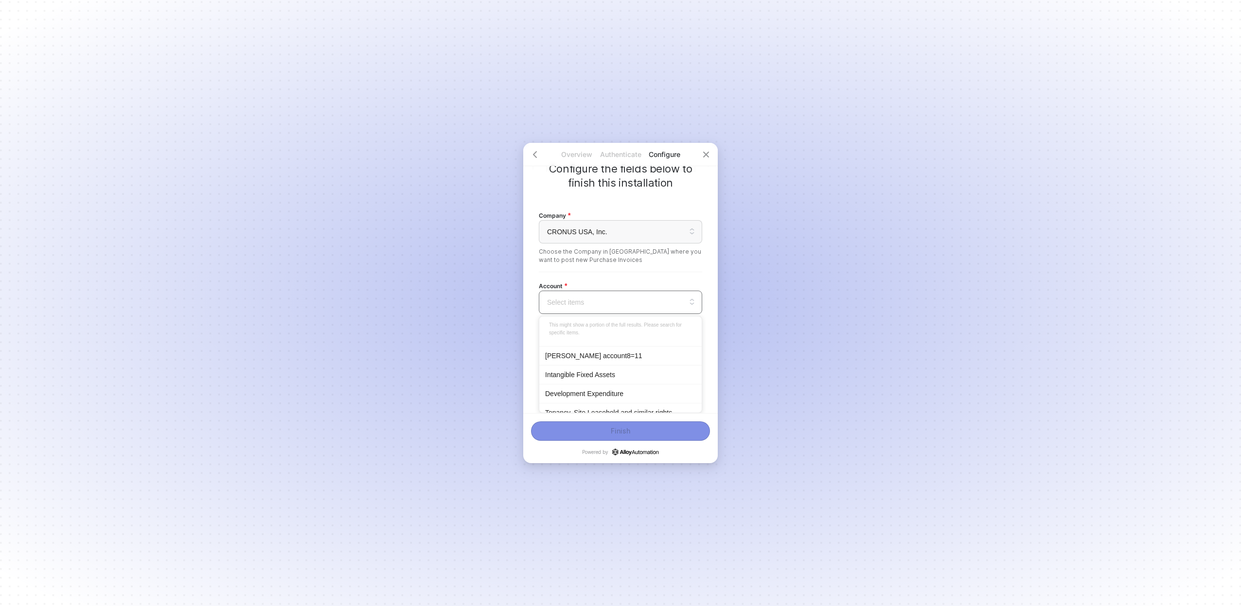
scroll to position [77, 0]
click at [605, 385] on div "Goodwill" at bounding box center [620, 388] width 151 height 11
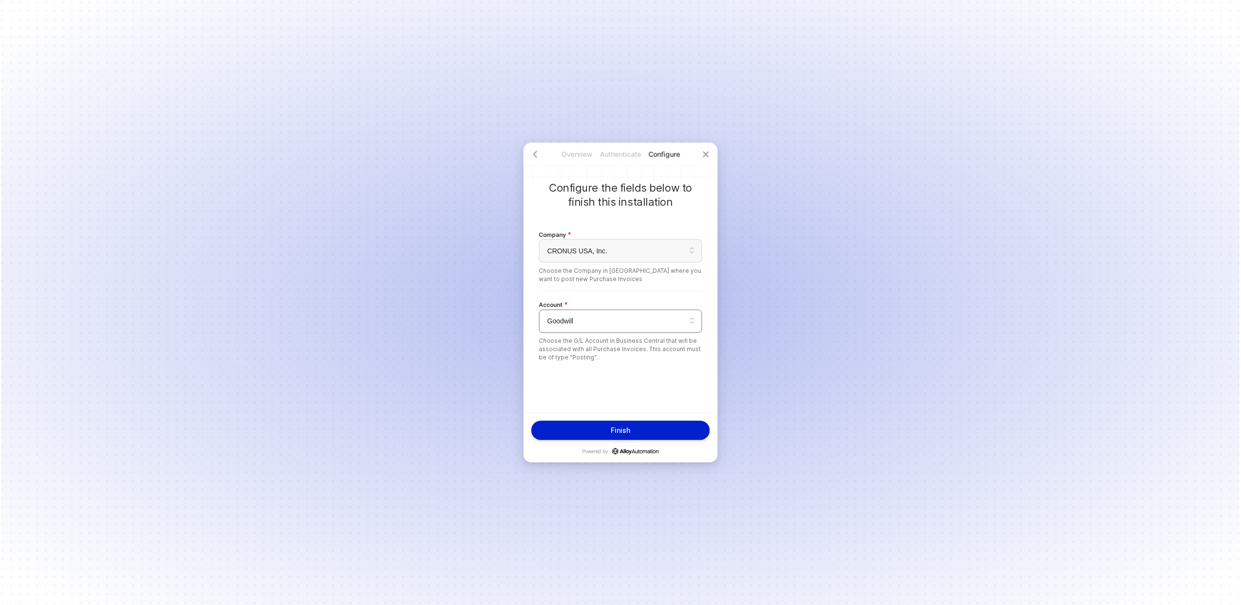
scroll to position [0, 0]
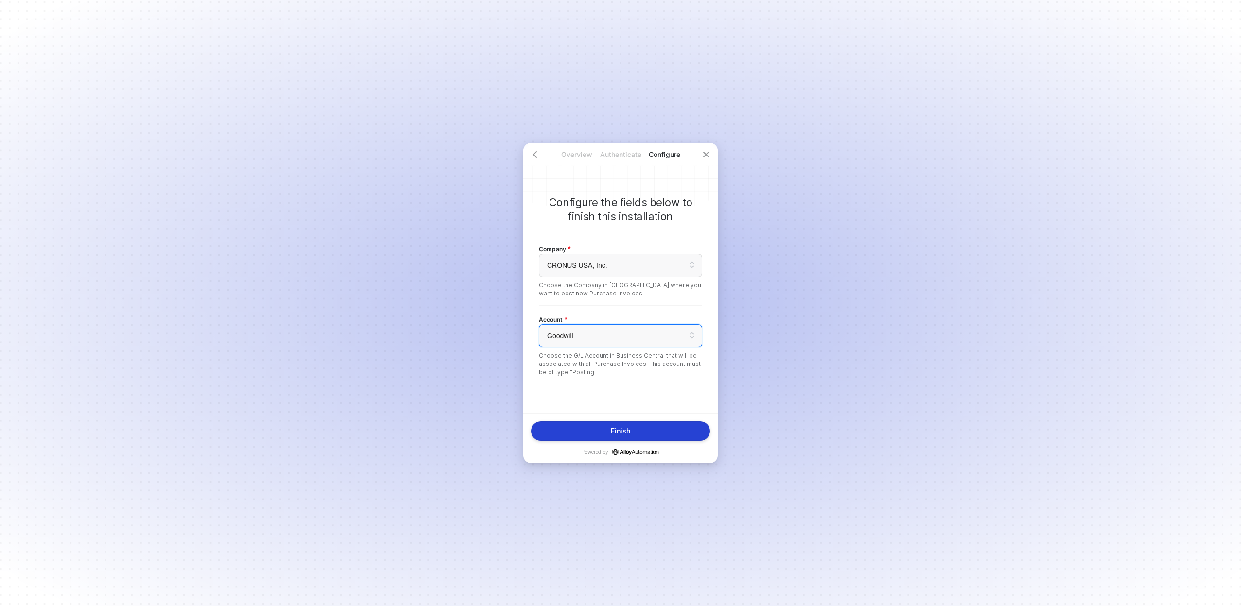
click at [650, 430] on button "Finish" at bounding box center [620, 431] width 179 height 19
